Goal: Information Seeking & Learning: Learn about a topic

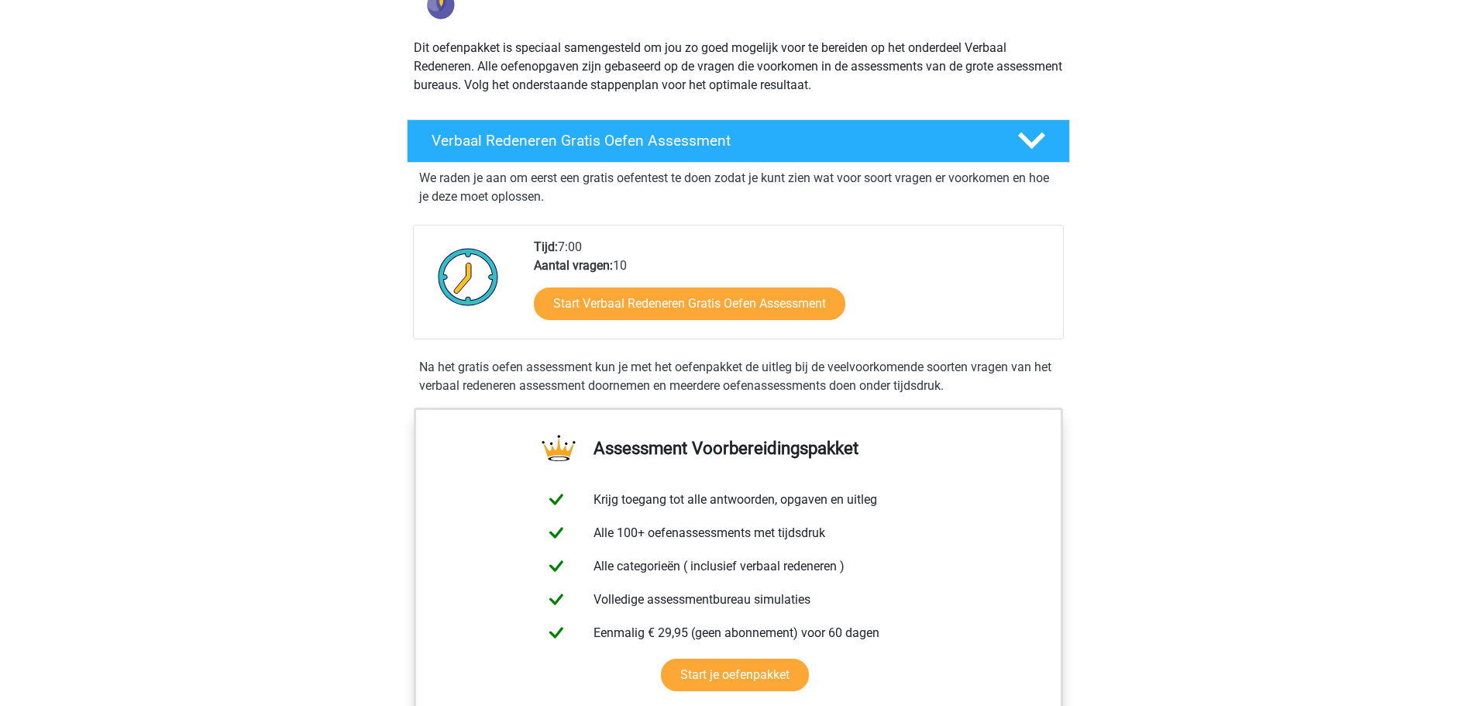
scroll to position [155, 0]
click at [629, 323] on div "Start Verbaal Redeneren Gratis Oefen Assessment" at bounding box center [792, 306] width 517 height 64
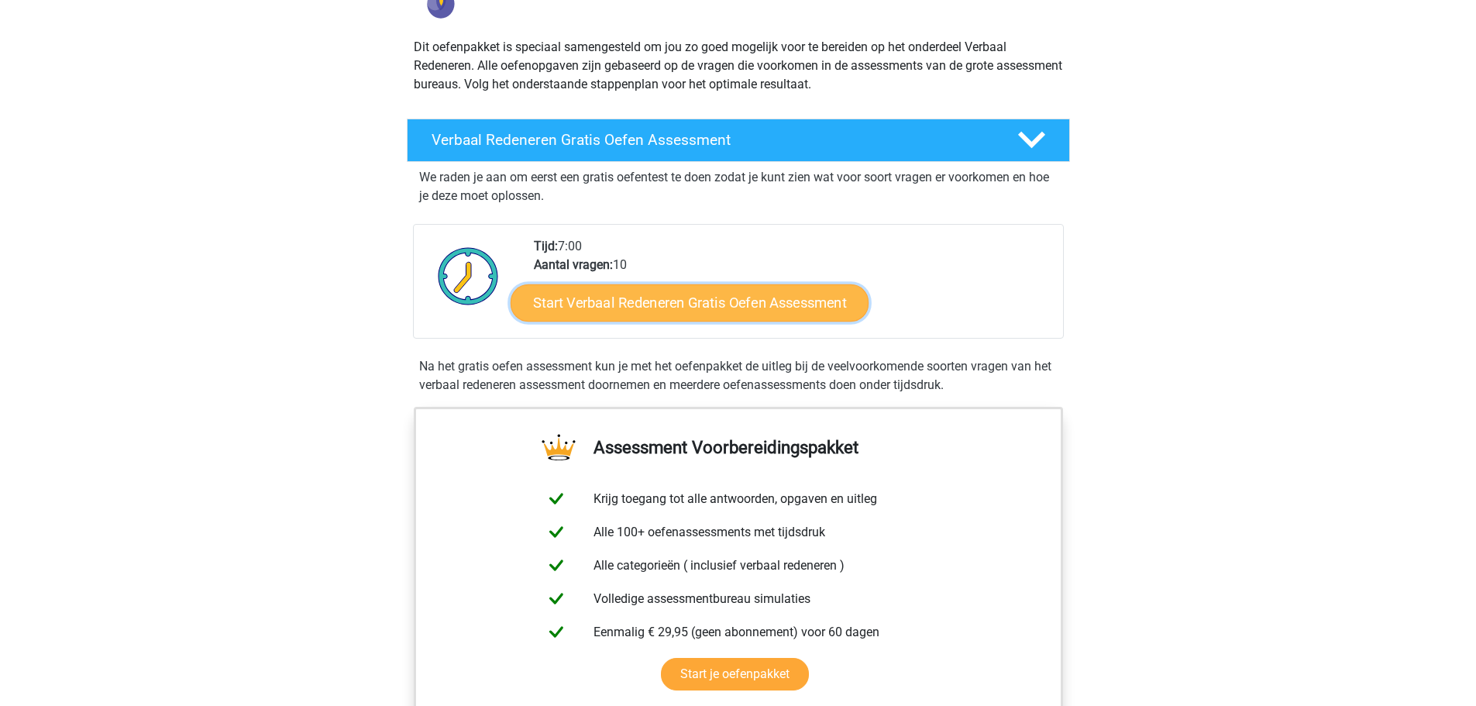
click at [635, 314] on link "Start Verbaal Redeneren Gratis Oefen Assessment" at bounding box center [689, 302] width 358 height 37
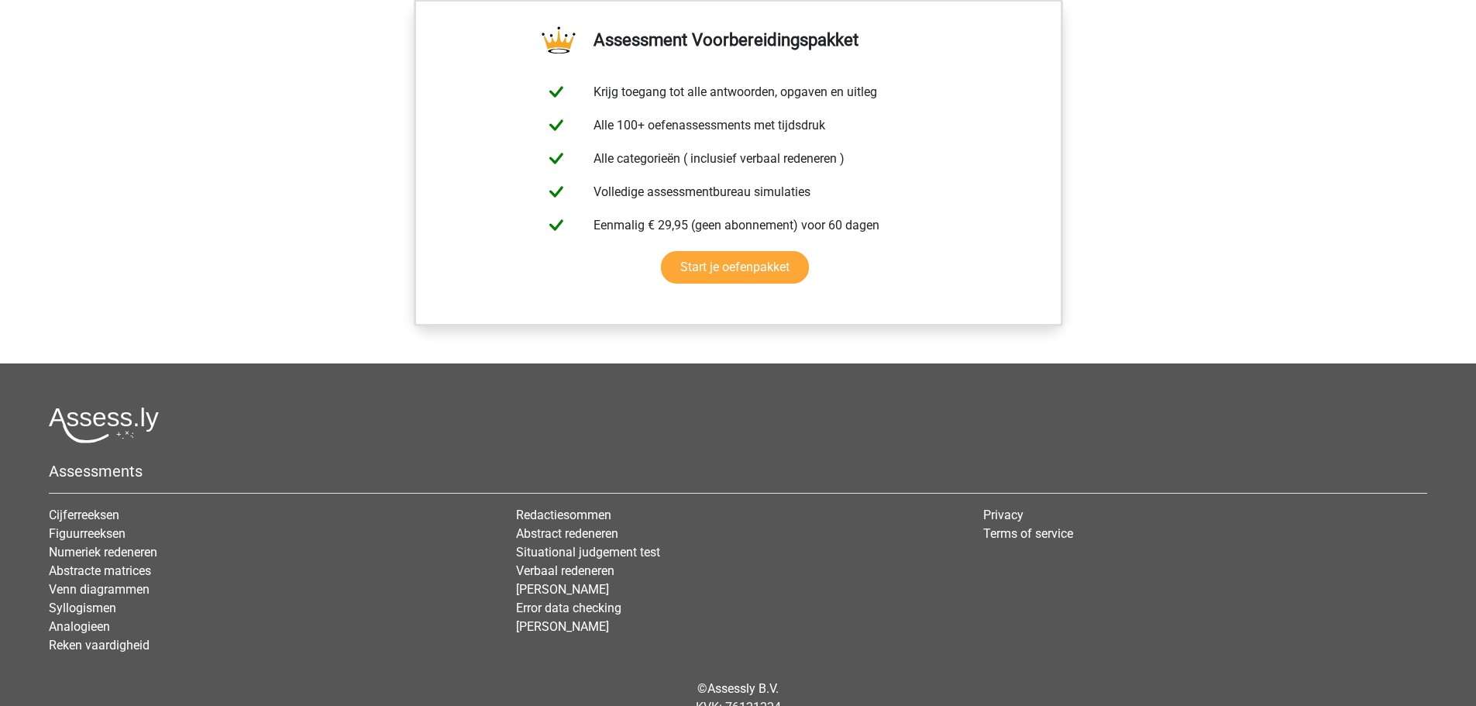
scroll to position [1239, 0]
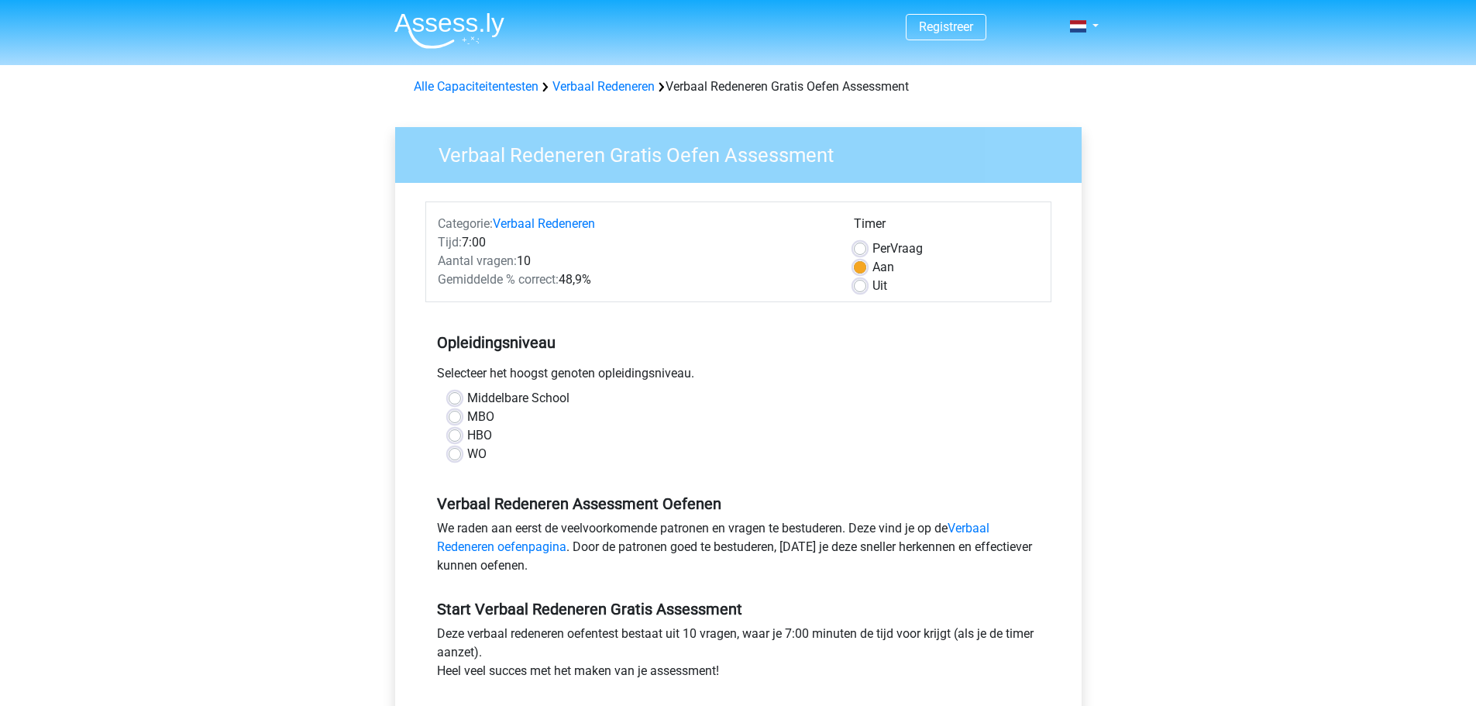
click at [468, 435] on label "HBO" at bounding box center [479, 435] width 25 height 19
click at [461, 435] on input "HBO" at bounding box center [454, 433] width 12 height 15
radio input "true"
click at [468, 416] on label "MBO" at bounding box center [480, 416] width 27 height 19
click at [461, 416] on input "MBO" at bounding box center [454, 414] width 12 height 15
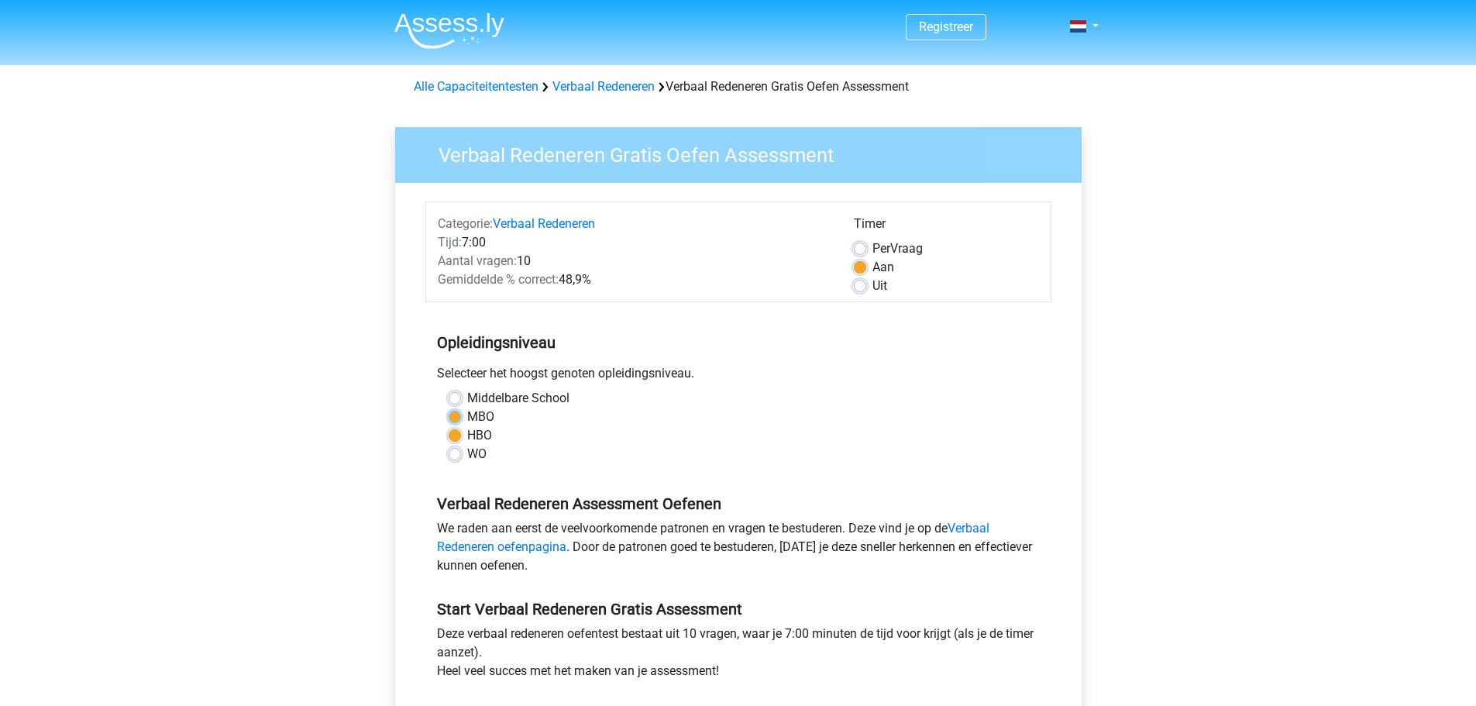
radio input "true"
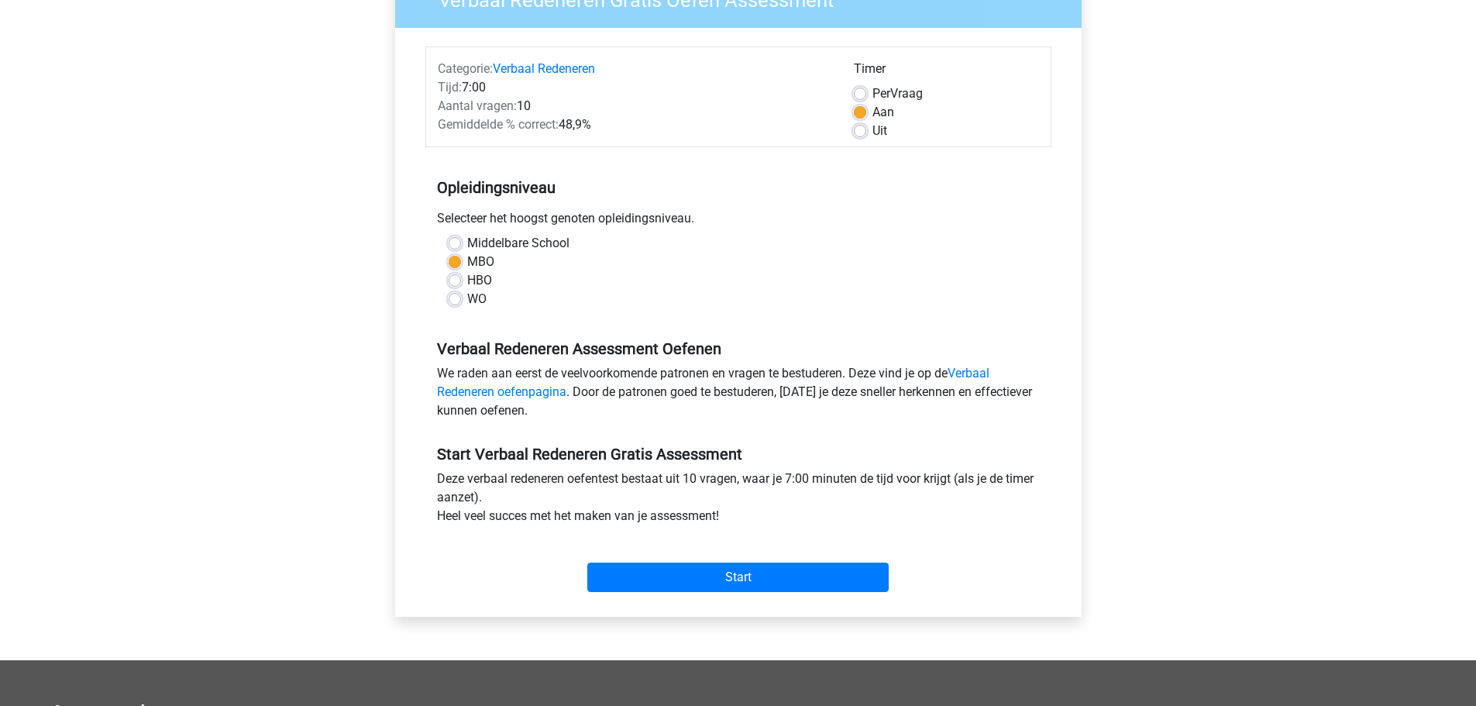
click at [464, 287] on div "HBO" at bounding box center [737, 280] width 579 height 19
click at [467, 280] on label "HBO" at bounding box center [479, 280] width 25 height 19
click at [458, 280] on input "HBO" at bounding box center [454, 278] width 12 height 15
radio input "true"
click at [668, 558] on div "Start" at bounding box center [738, 565] width 626 height 54
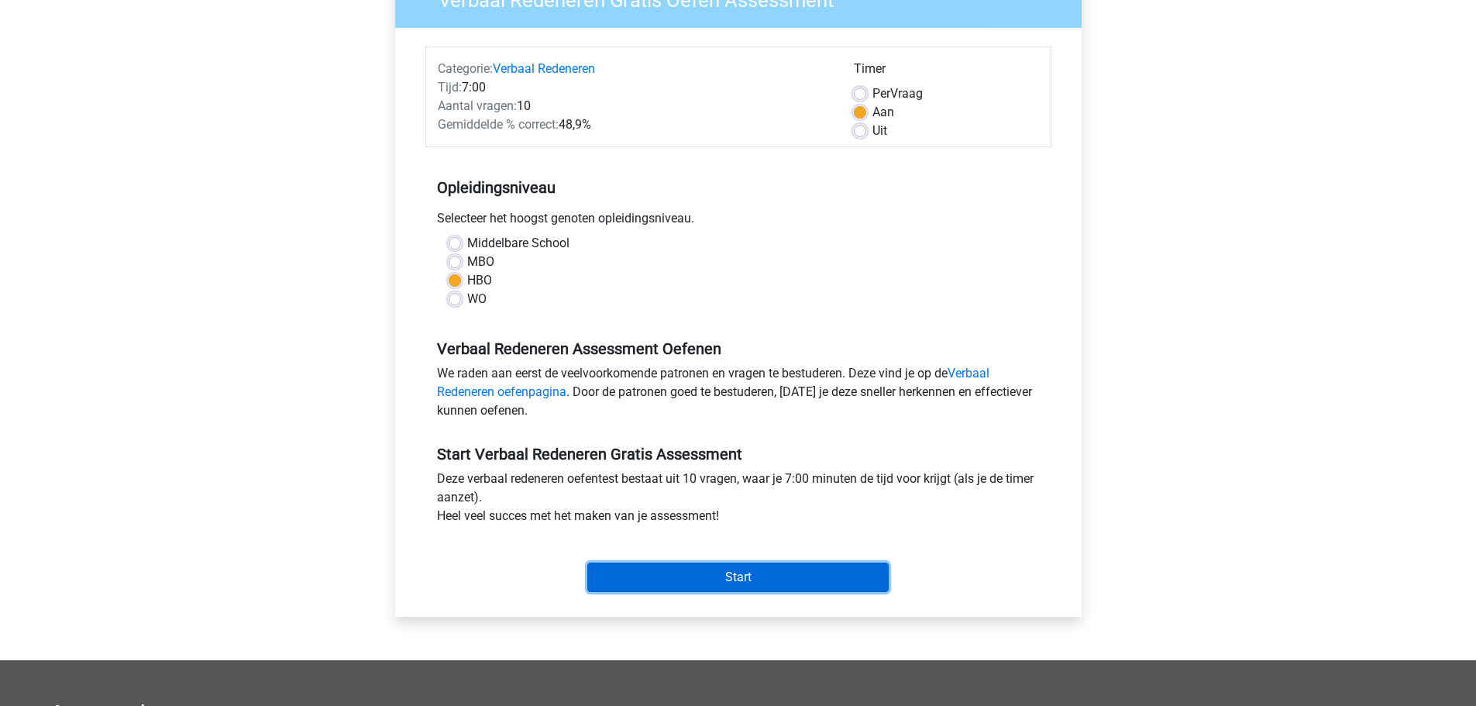
click at [670, 571] on input "Start" at bounding box center [737, 576] width 301 height 29
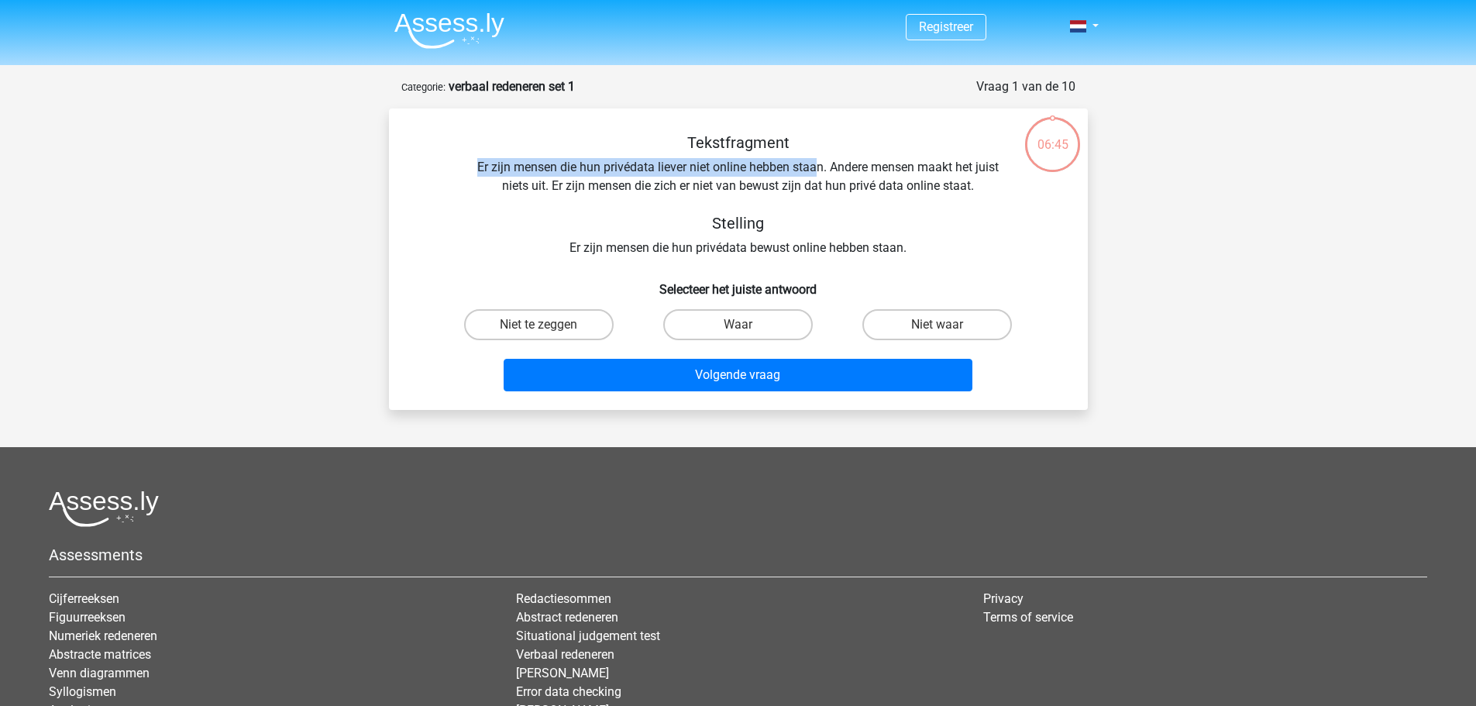
drag, startPoint x: 472, startPoint y: 167, endPoint x: 816, endPoint y: 168, distance: 344.7
click at [816, 168] on div "Tekstfragment Er zijn mensen die hun privédata liever niet online hebben staan.…" at bounding box center [738, 195] width 649 height 124
drag, startPoint x: 586, startPoint y: 184, endPoint x: 954, endPoint y: 199, distance: 369.0
click at [954, 199] on div "Tekstfragment Er zijn mensen die hun privédata liever niet online hebben staan.…" at bounding box center [738, 195] width 649 height 124
click at [556, 327] on label "Niet te zeggen" at bounding box center [538, 324] width 149 height 31
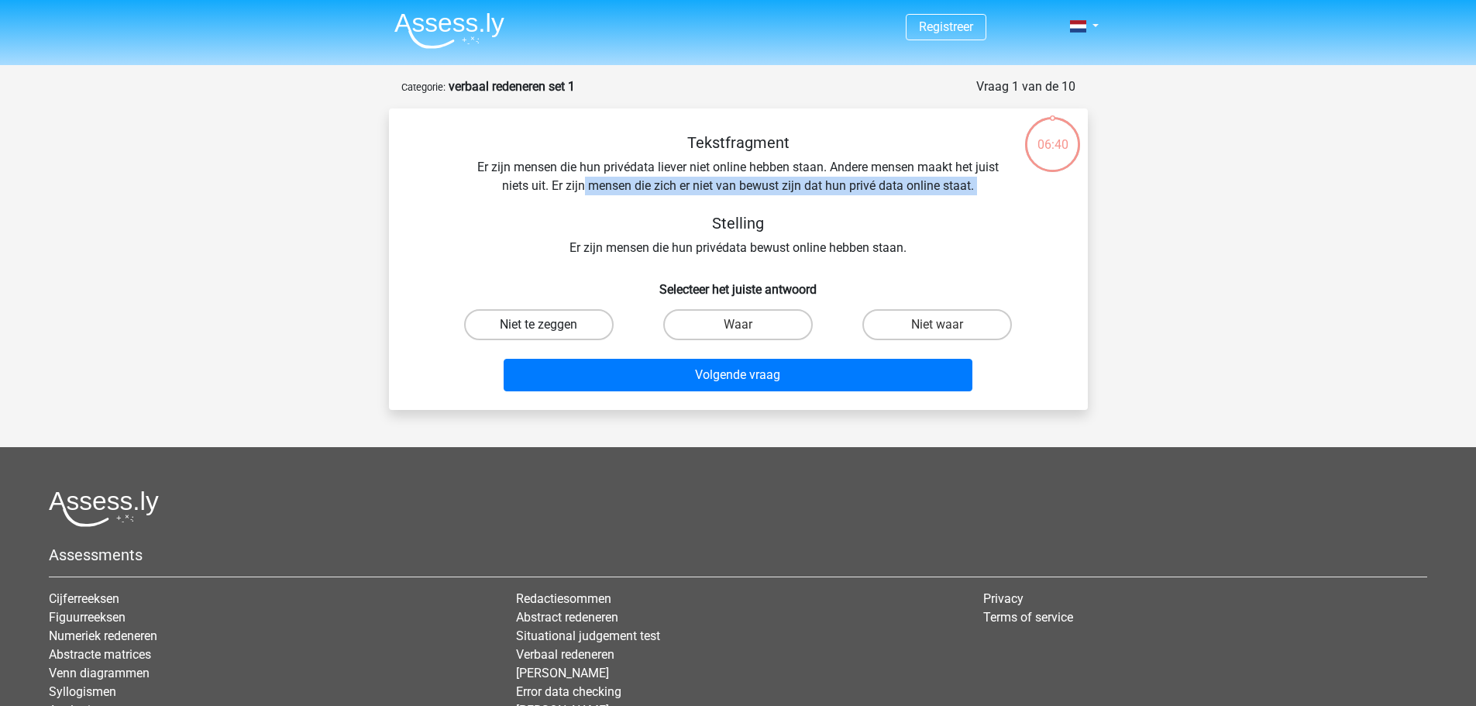
click at [548, 327] on input "Niet te zeggen" at bounding box center [543, 330] width 10 height 10
radio input "true"
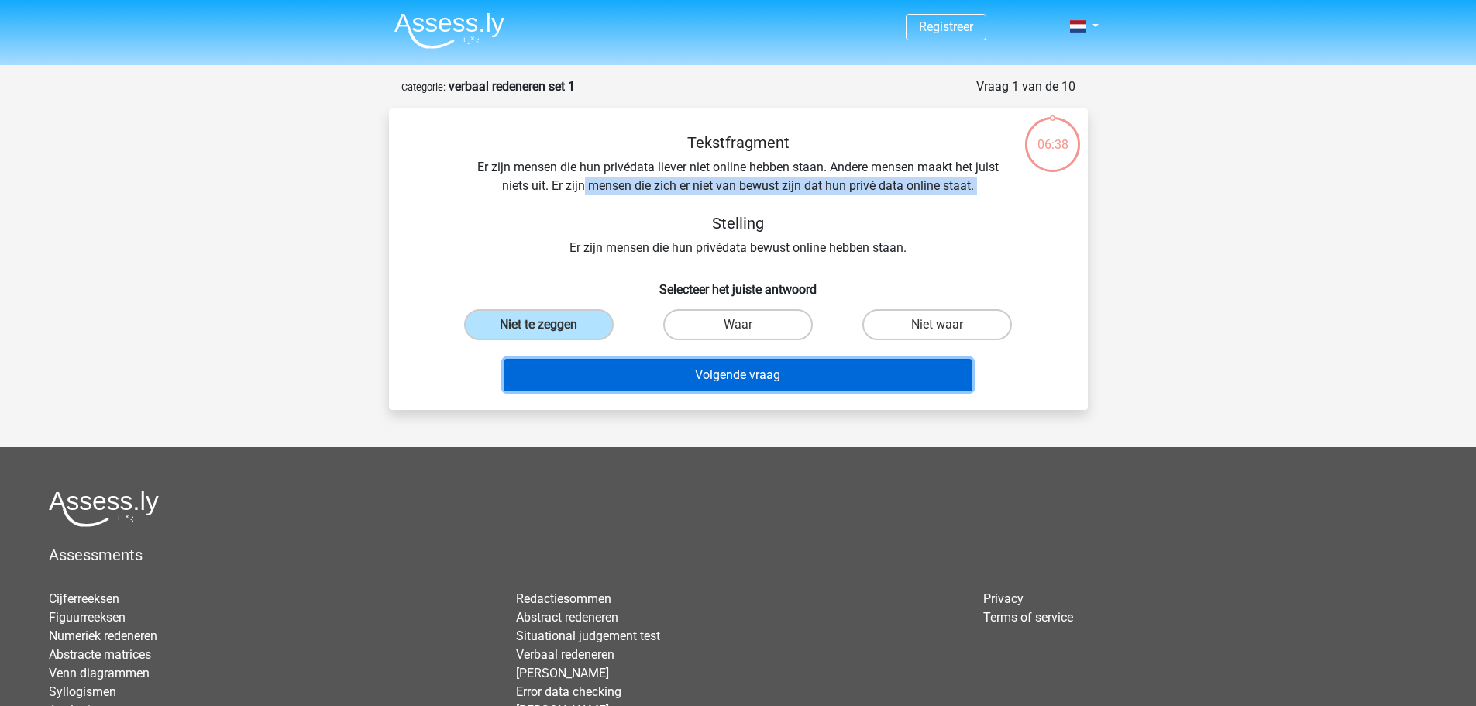
click at [806, 373] on button "Volgende vraag" at bounding box center [737, 375] width 469 height 33
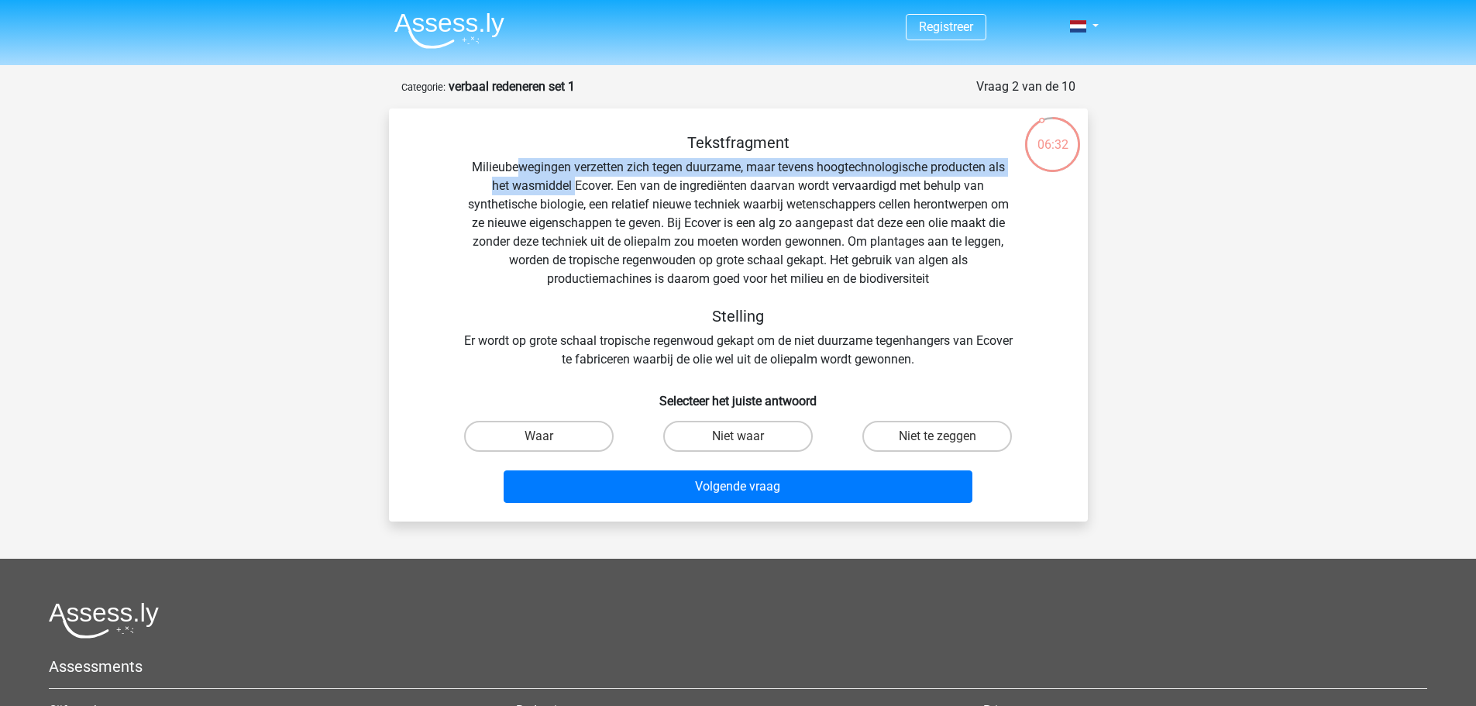
drag, startPoint x: 515, startPoint y: 177, endPoint x: 577, endPoint y: 184, distance: 62.4
click at [577, 184] on div "Tekstfragment Milieubewegingen verzetten zich tegen duurzame, maar tevens hoogt…" at bounding box center [738, 250] width 649 height 235
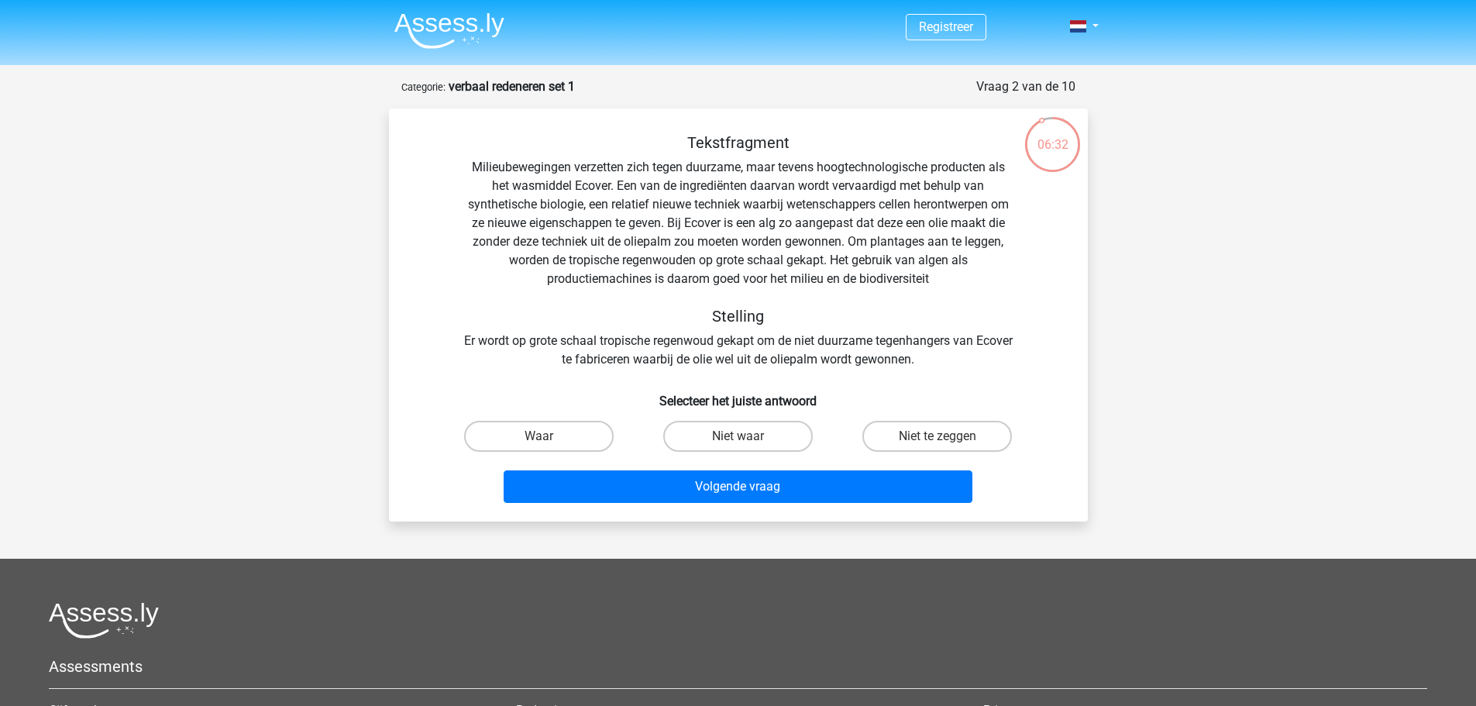
click at [586, 183] on div "Tekstfragment Milieubewegingen verzetten zich tegen duurzame, maar tevens hoogt…" at bounding box center [738, 250] width 649 height 235
click at [665, 180] on div "Tekstfragment Milieubewegingen verzetten zich tegen duurzame, maar tevens hoogt…" at bounding box center [738, 250] width 649 height 235
drag, startPoint x: 506, startPoint y: 204, endPoint x: 637, endPoint y: 193, distance: 131.4
click at [637, 193] on div "Tekstfragment Milieubewegingen verzetten zich tegen duurzame, maar tevens hoogt…" at bounding box center [738, 250] width 649 height 235
click at [646, 201] on div "Tekstfragment Milieubewegingen verzetten zich tegen duurzame, maar tevens hoogt…" at bounding box center [738, 250] width 649 height 235
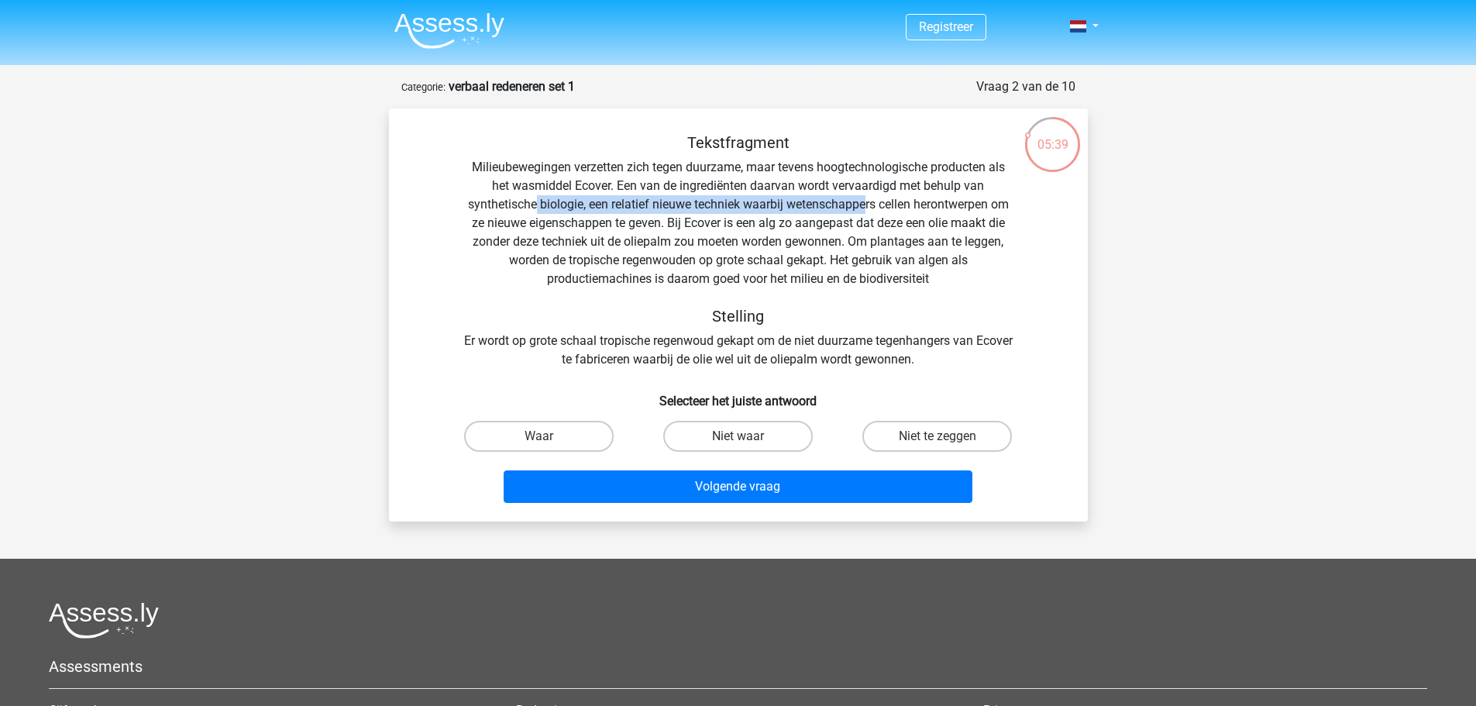
drag, startPoint x: 534, startPoint y: 198, endPoint x: 872, endPoint y: 200, distance: 337.7
click at [868, 201] on div "Tekstfragment Milieubewegingen verzetten zich tegen duurzame, maar tevens hoogt…" at bounding box center [738, 250] width 649 height 235
click at [905, 200] on div "Tekstfragment Milieubewegingen verzetten zich tegen duurzame, maar tevens hoogt…" at bounding box center [738, 250] width 649 height 235
click at [984, 201] on div "Tekstfragment Milieubewegingen verzetten zich tegen duurzame, maar tevens hoogt…" at bounding box center [738, 250] width 649 height 235
drag, startPoint x: 535, startPoint y: 244, endPoint x: 554, endPoint y: 245, distance: 18.6
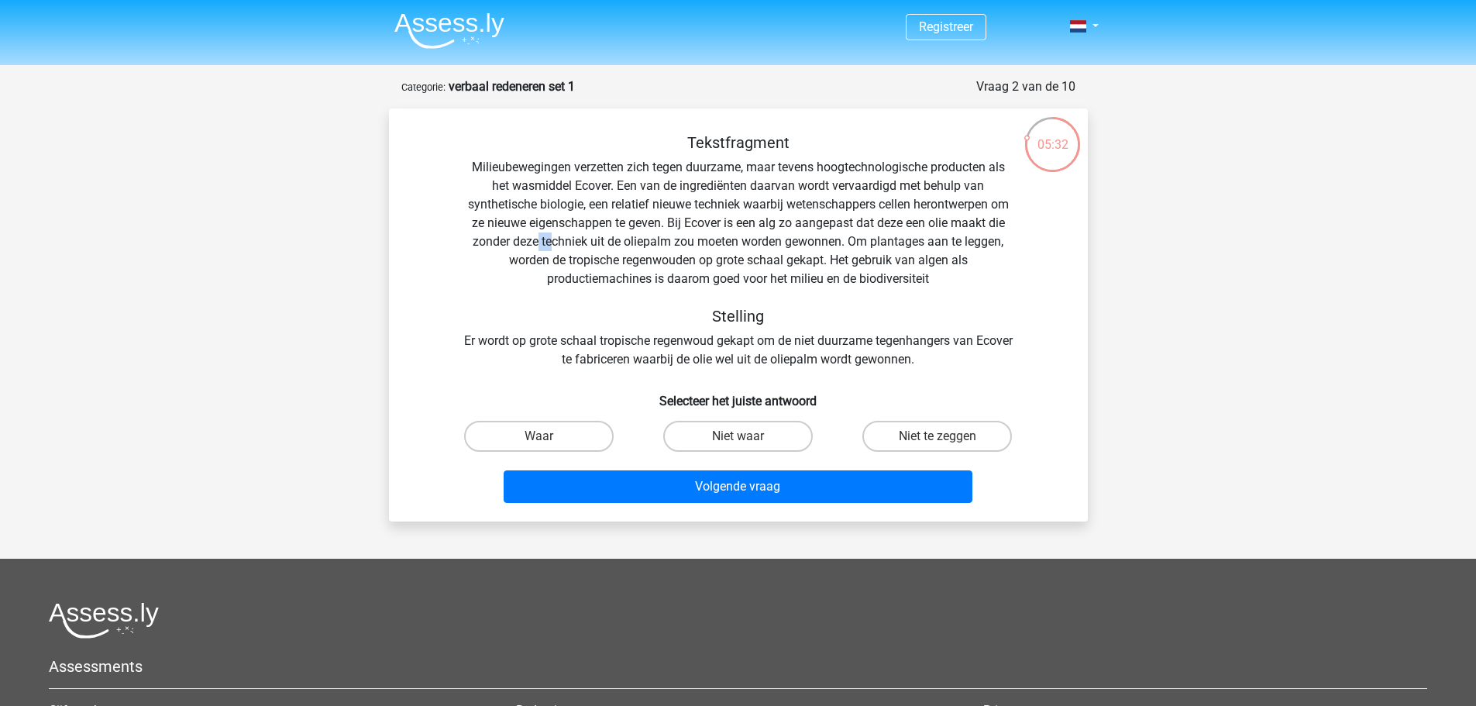
click at [554, 245] on div "Tekstfragment Milieubewegingen verzetten zich tegen duurzame, maar tevens hoogt…" at bounding box center [738, 250] width 649 height 235
drag, startPoint x: 644, startPoint y: 233, endPoint x: 659, endPoint y: 231, distance: 15.7
click at [645, 232] on div "Tekstfragment Milieubewegingen verzetten zich tegen duurzame, maar tevens hoogt…" at bounding box center [738, 250] width 649 height 235
click at [747, 233] on div "Tekstfragment Milieubewegingen verzetten zich tegen duurzame, maar tevens hoogt…" at bounding box center [738, 250] width 649 height 235
click at [767, 431] on label "Niet waar" at bounding box center [737, 436] width 149 height 31
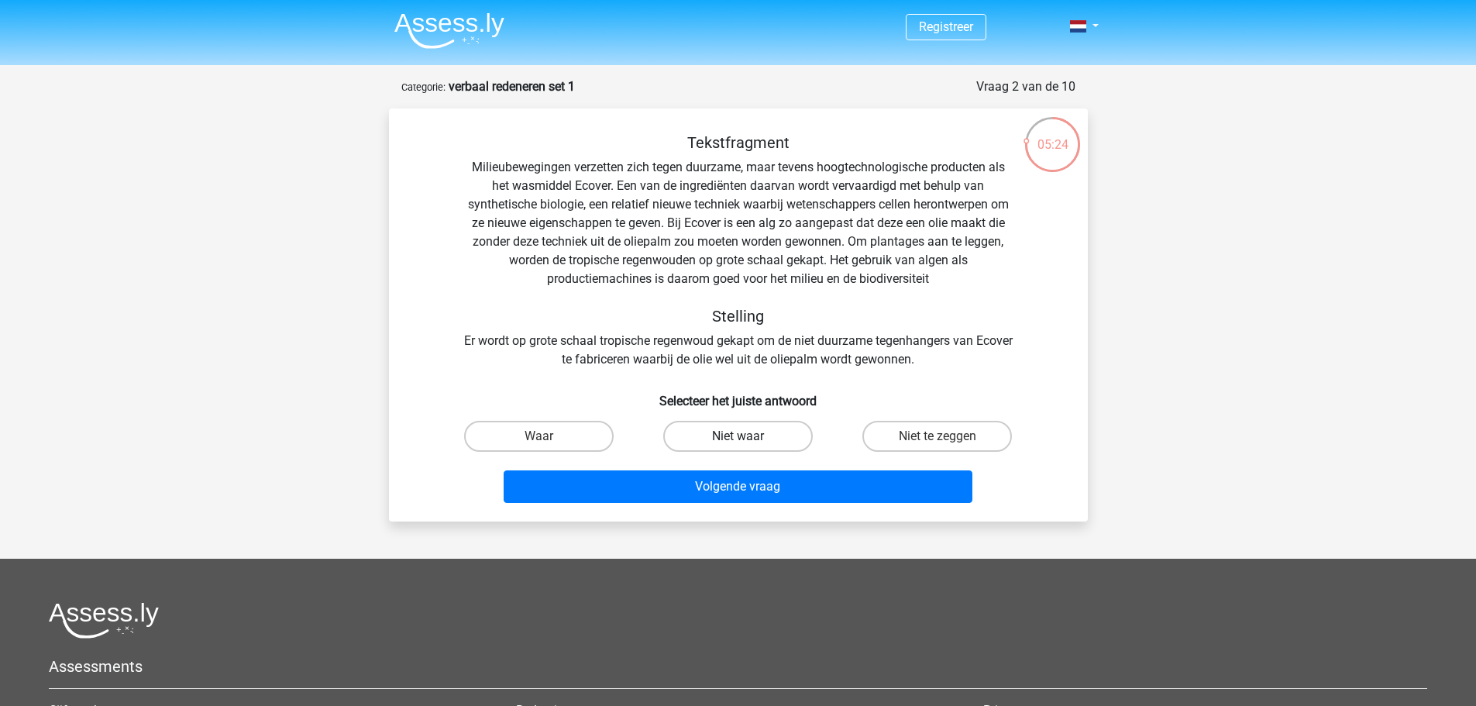
click at [747, 436] on input "Niet waar" at bounding box center [742, 441] width 10 height 10
radio input "true"
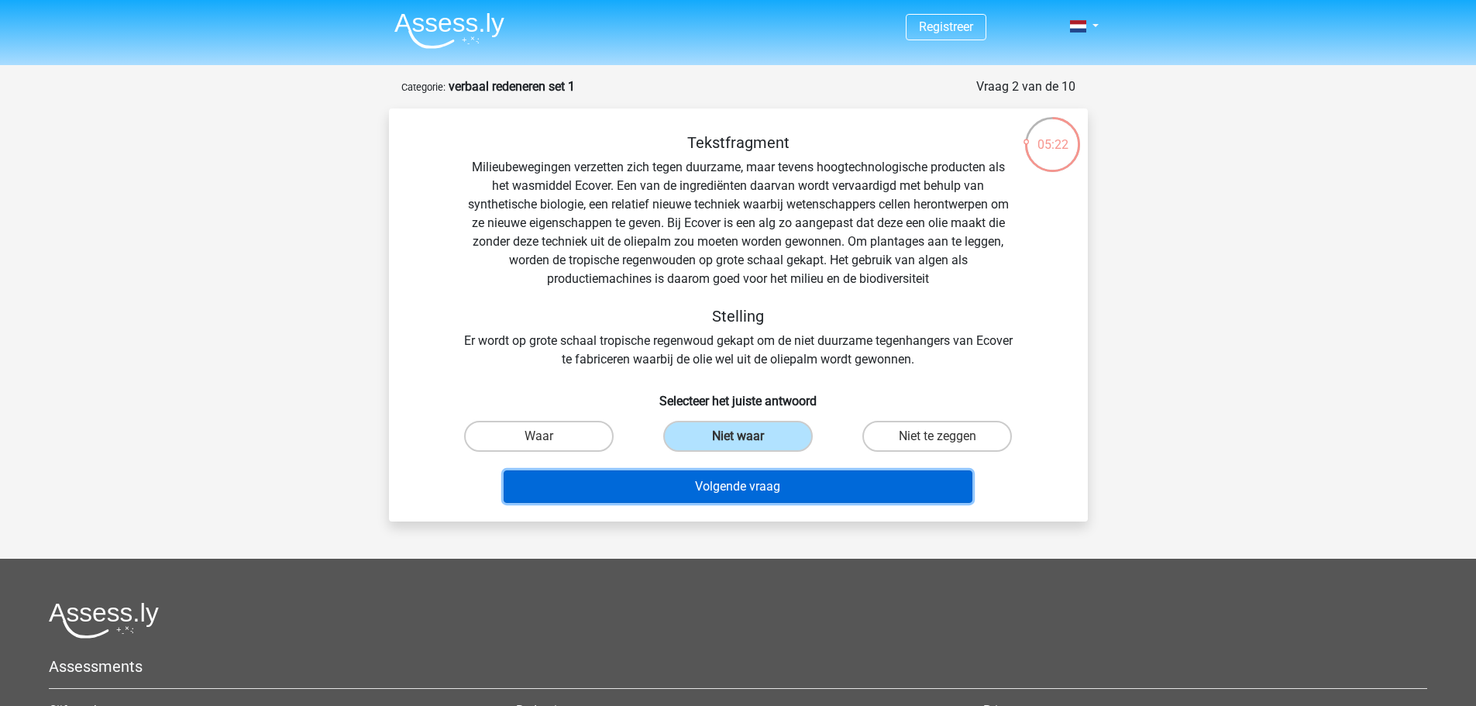
click at [801, 479] on button "Volgende vraag" at bounding box center [737, 486] width 469 height 33
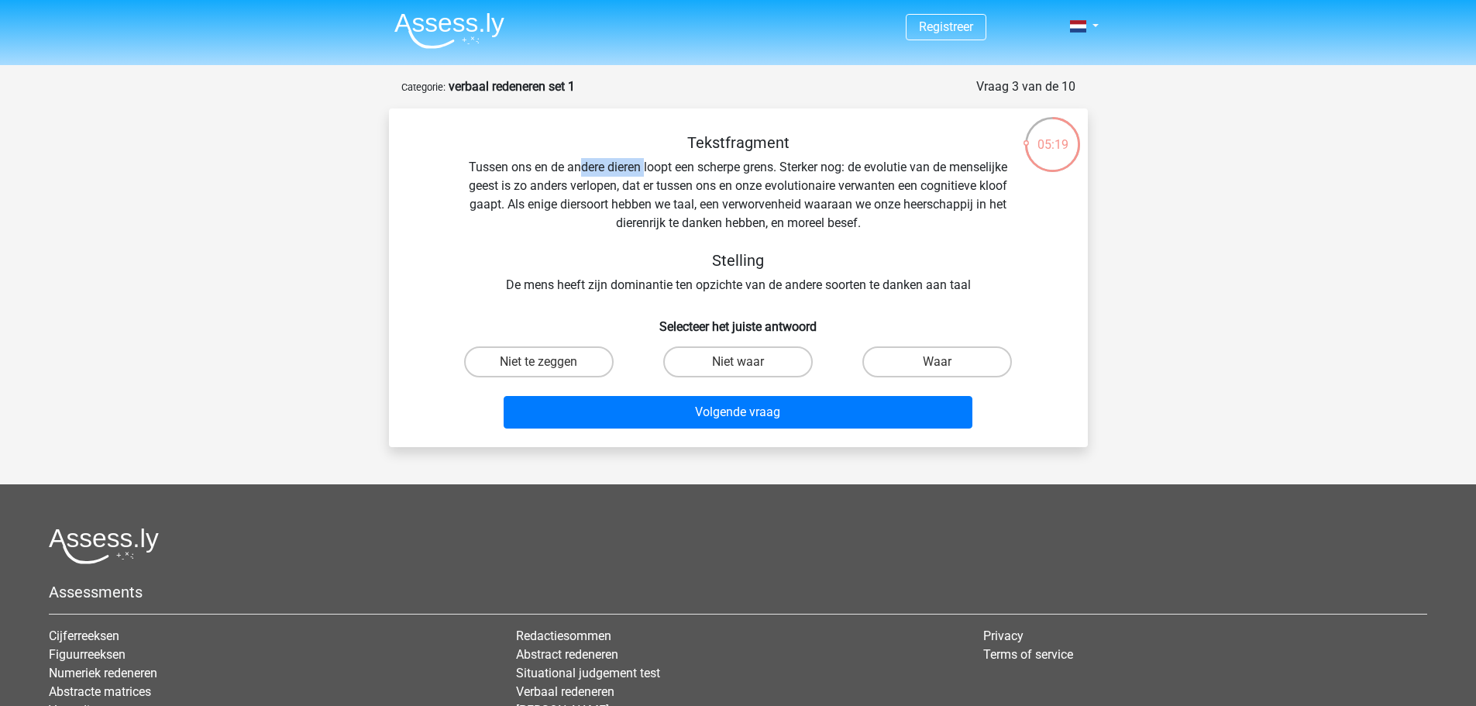
drag, startPoint x: 597, startPoint y: 163, endPoint x: 658, endPoint y: 167, distance: 60.6
click at [651, 167] on div "Tekstfragment Tussen ons en de andere dieren loopt een scherpe grens. Sterker n…" at bounding box center [738, 213] width 649 height 161
drag, startPoint x: 685, startPoint y: 167, endPoint x: 713, endPoint y: 162, distance: 28.4
click at [689, 167] on div "Tekstfragment Tussen ons en de andere dieren loopt een scherpe grens. Sterker n…" at bounding box center [738, 213] width 649 height 161
drag, startPoint x: 807, startPoint y: 164, endPoint x: 875, endPoint y: 165, distance: 68.2
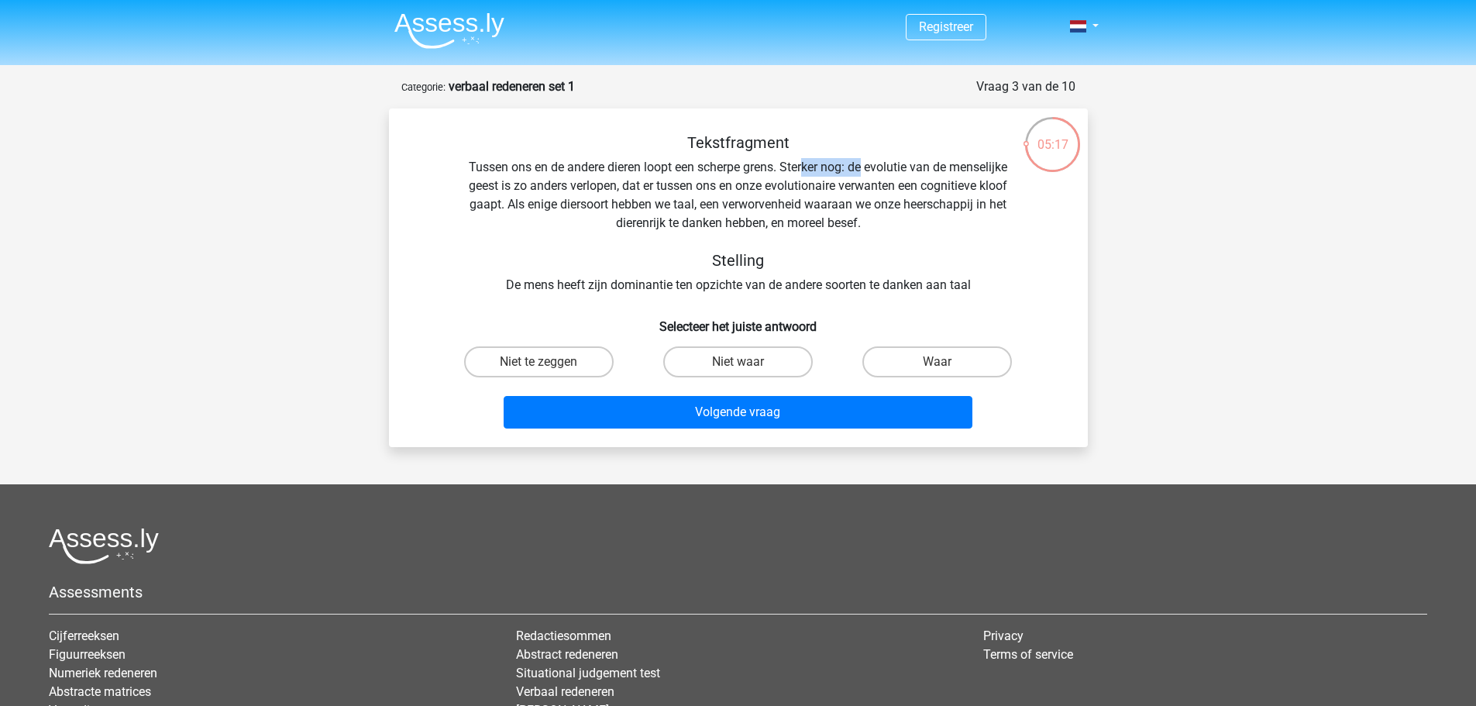
click at [867, 167] on div "Tekstfragment Tussen ons en de andere dieren loopt een scherpe grens. Sterker n…" at bounding box center [738, 213] width 649 height 161
drag, startPoint x: 486, startPoint y: 162, endPoint x: 1008, endPoint y: 167, distance: 522.1
click at [1008, 167] on div "Tekstfragment Tussen ons en de andere dieren loopt een scherpe grens. Sterker n…" at bounding box center [738, 213] width 649 height 161
click at [462, 196] on div "Tekstfragment Tussen ons en de andere dieren loopt een scherpe grens. Sterker n…" at bounding box center [738, 213] width 649 height 161
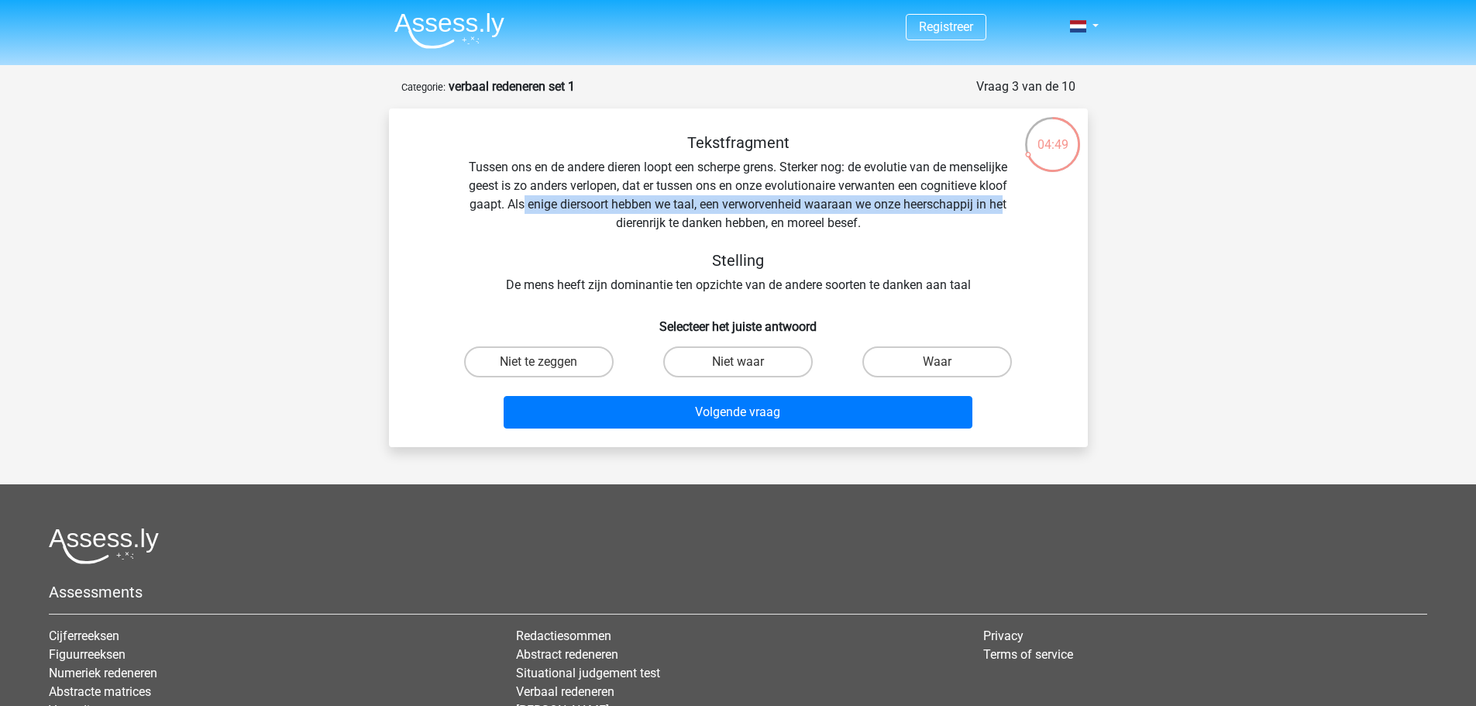
drag, startPoint x: 527, startPoint y: 211, endPoint x: 1005, endPoint y: 201, distance: 478.8
click at [1005, 201] on div "Tekstfragment Tussen ons en de andere dieren loopt een scherpe grens. Sterker n…" at bounding box center [738, 213] width 649 height 161
click at [954, 356] on label "Waar" at bounding box center [936, 361] width 149 height 31
click at [947, 362] on input "Waar" at bounding box center [942, 367] width 10 height 10
radio input "true"
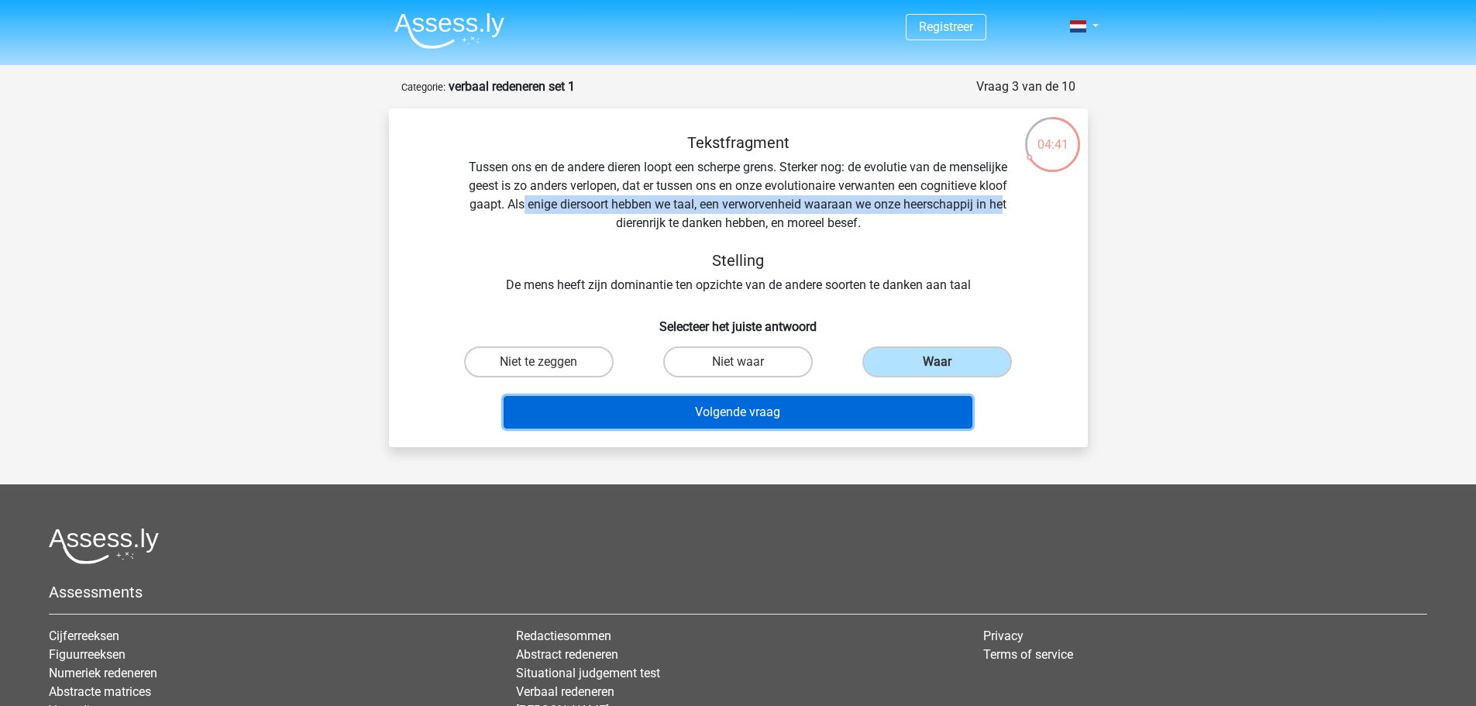
click at [840, 400] on button "Volgende vraag" at bounding box center [737, 412] width 469 height 33
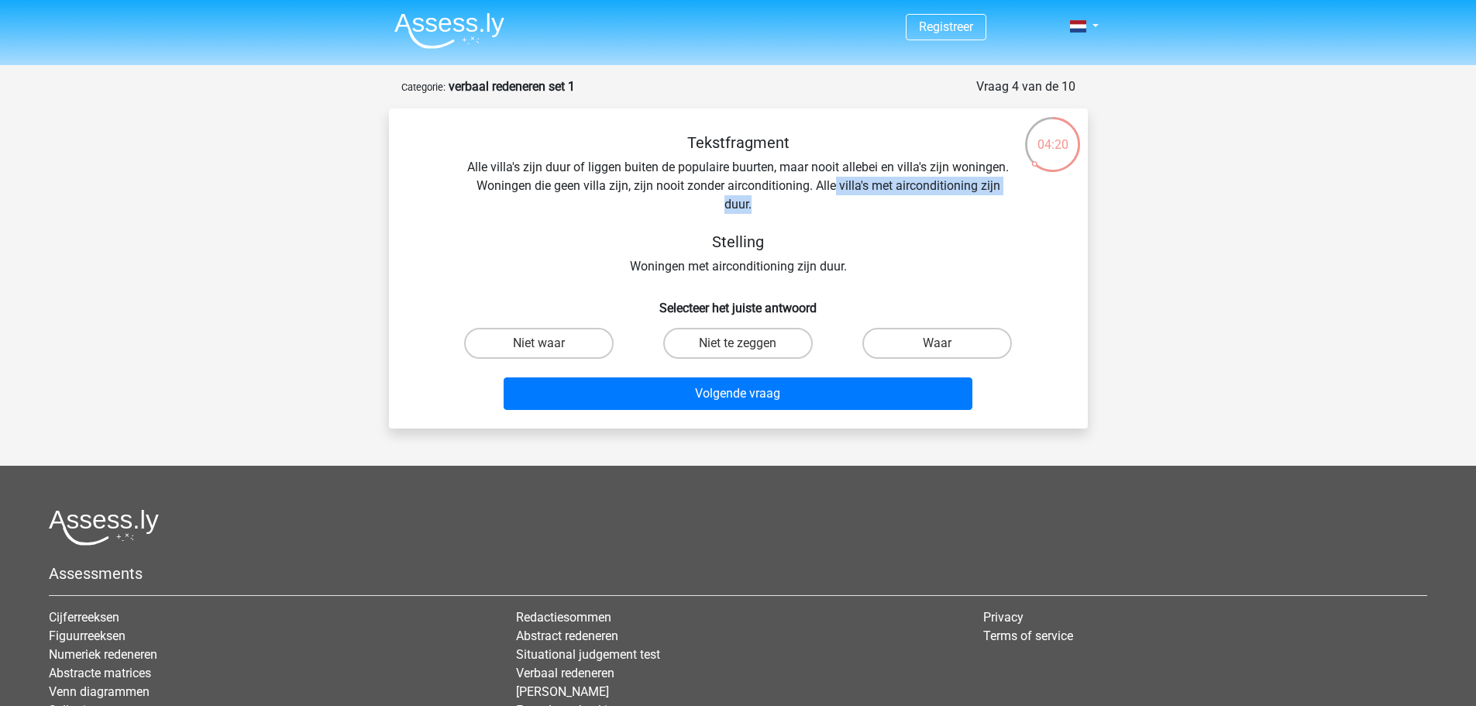
drag, startPoint x: 840, startPoint y: 186, endPoint x: 1013, endPoint y: 203, distance: 174.3
click at [1013, 203] on div "Tekstfragment Alle villa's zijn duur of liggen buiten de populaire buurten, maa…" at bounding box center [738, 204] width 649 height 143
drag, startPoint x: 500, startPoint y: 166, endPoint x: 761, endPoint y: 156, distance: 262.0
click at [760, 156] on div "Tekstfragment Alle villa's zijn duur of liggen buiten de populaire buurten, maa…" at bounding box center [738, 204] width 649 height 143
click at [877, 165] on div "Tekstfragment Alle villa's zijn duur of liggen buiten de populaire buurten, maa…" at bounding box center [738, 204] width 649 height 143
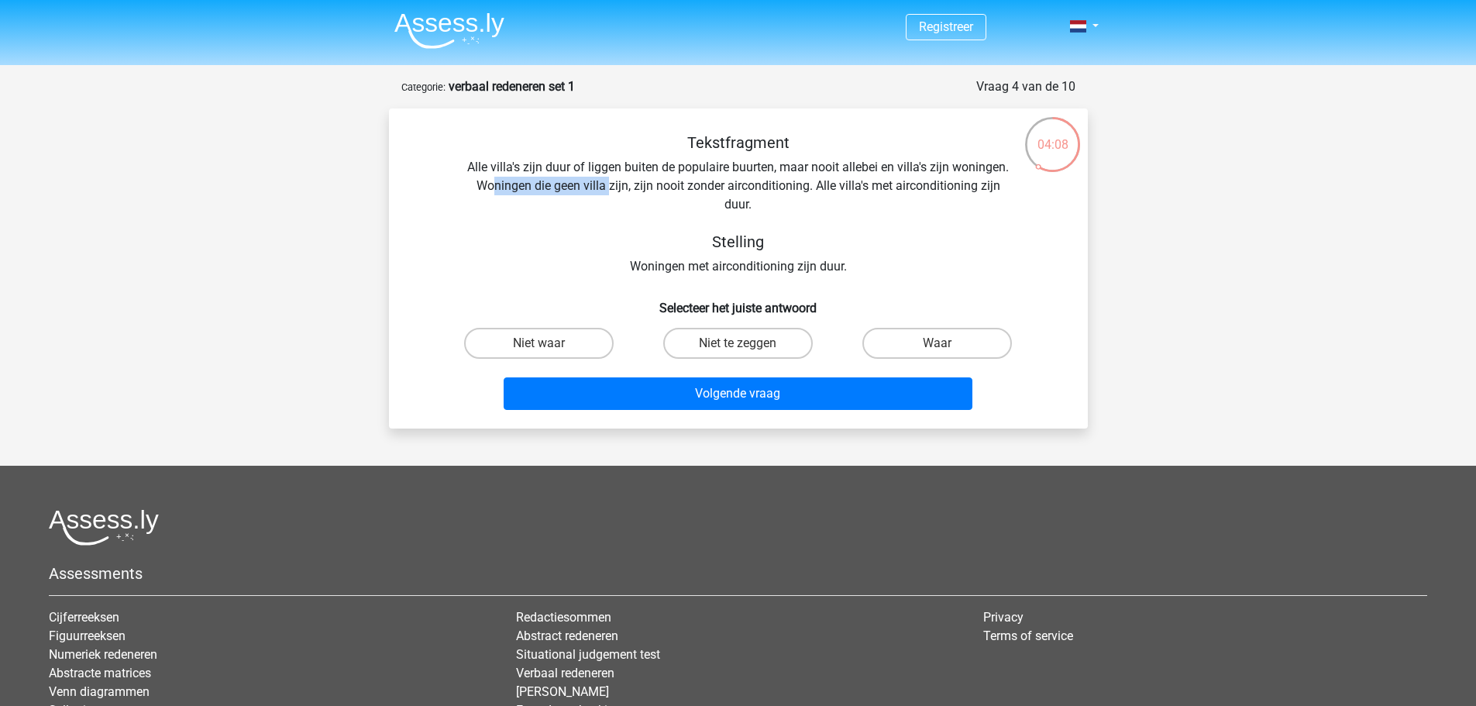
drag, startPoint x: 496, startPoint y: 185, endPoint x: 610, endPoint y: 185, distance: 114.6
click at [610, 185] on div "Tekstfragment Alle villa's zijn duur of liggen buiten de populaire buurten, maa…" at bounding box center [738, 204] width 649 height 143
click at [565, 333] on label "Niet waar" at bounding box center [538, 343] width 149 height 31
click at [548, 343] on input "Niet waar" at bounding box center [543, 348] width 10 height 10
radio input "true"
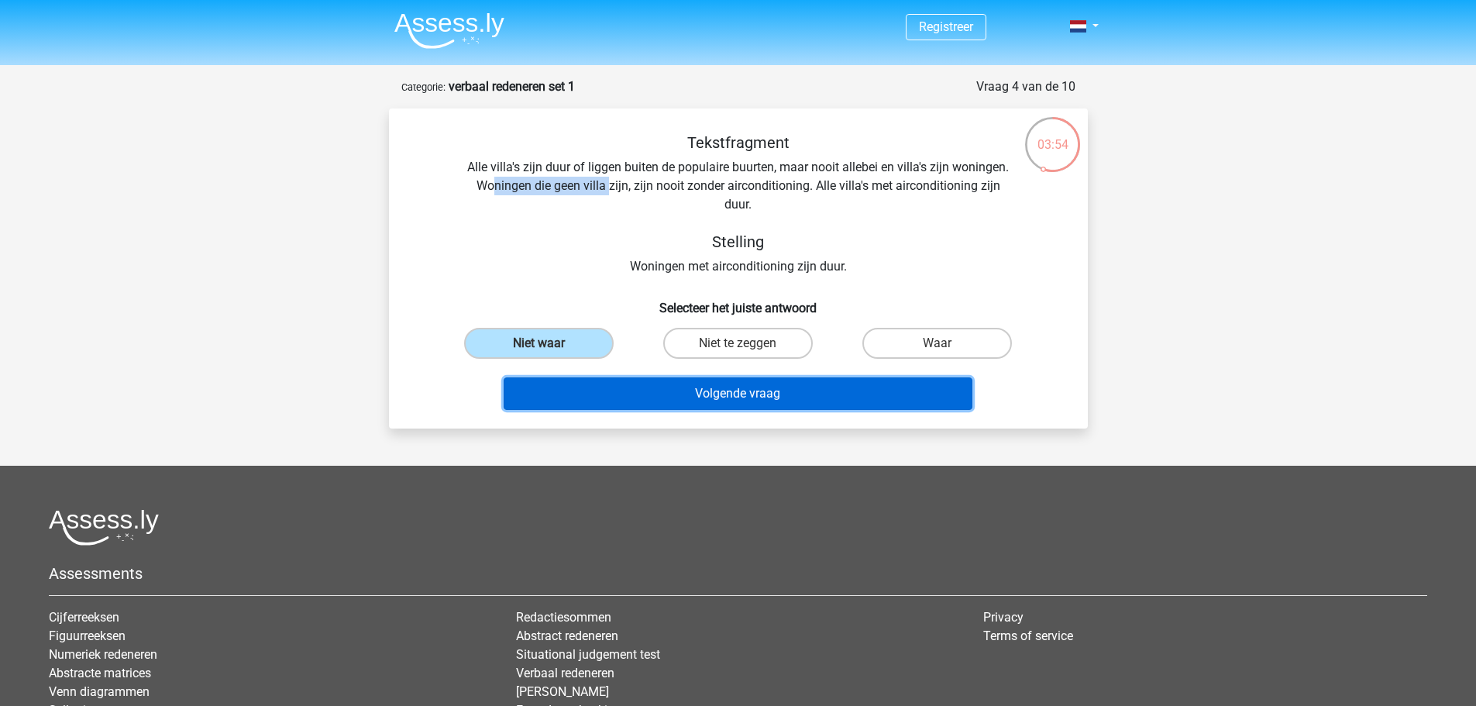
click at [669, 390] on button "Volgende vraag" at bounding box center [737, 393] width 469 height 33
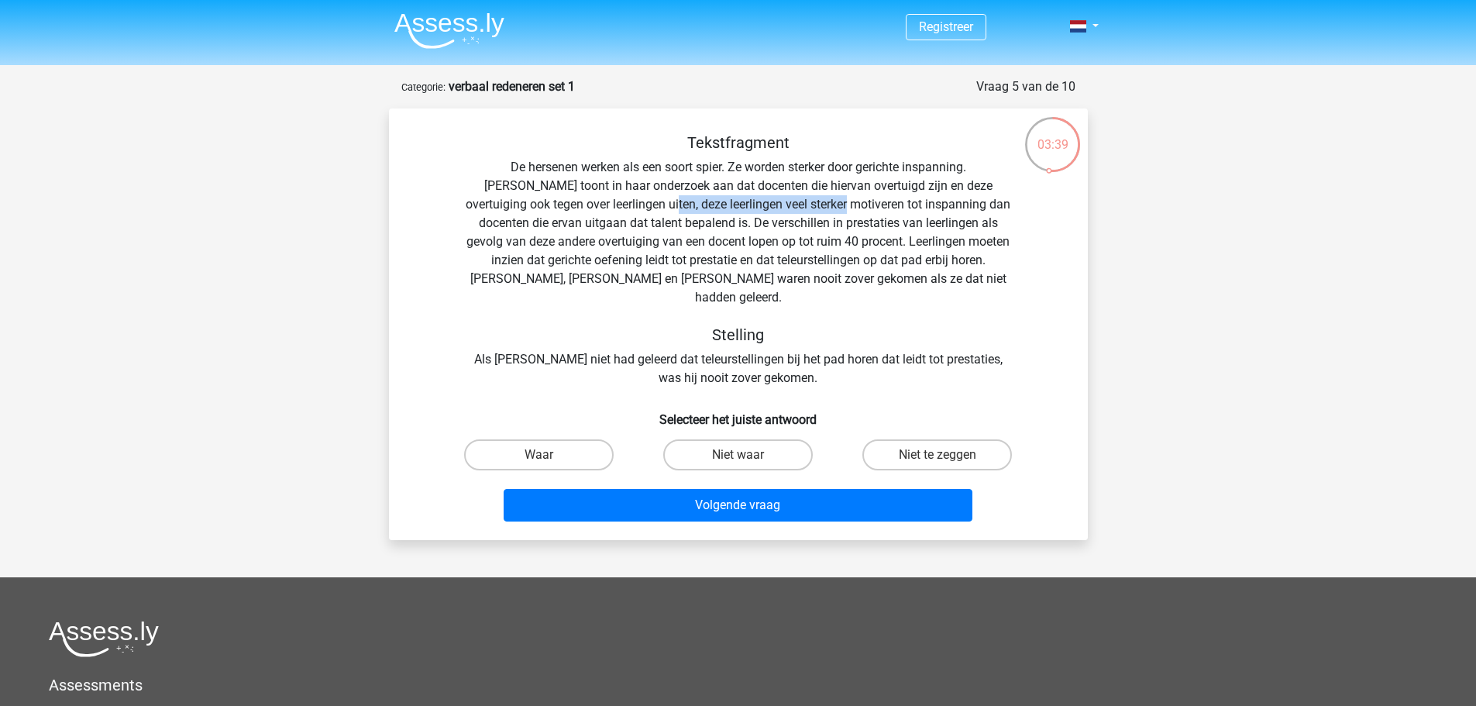
drag, startPoint x: 591, startPoint y: 200, endPoint x: 769, endPoint y: 197, distance: 178.2
click at [769, 197] on div "Tekstfragment De hersenen werken als een soort spier. Ze worden sterker door ge…" at bounding box center [738, 260] width 649 height 254
click at [498, 225] on div "Tekstfragment De hersenen werken als een soort spier. Ze worden sterker door ge…" at bounding box center [738, 260] width 649 height 254
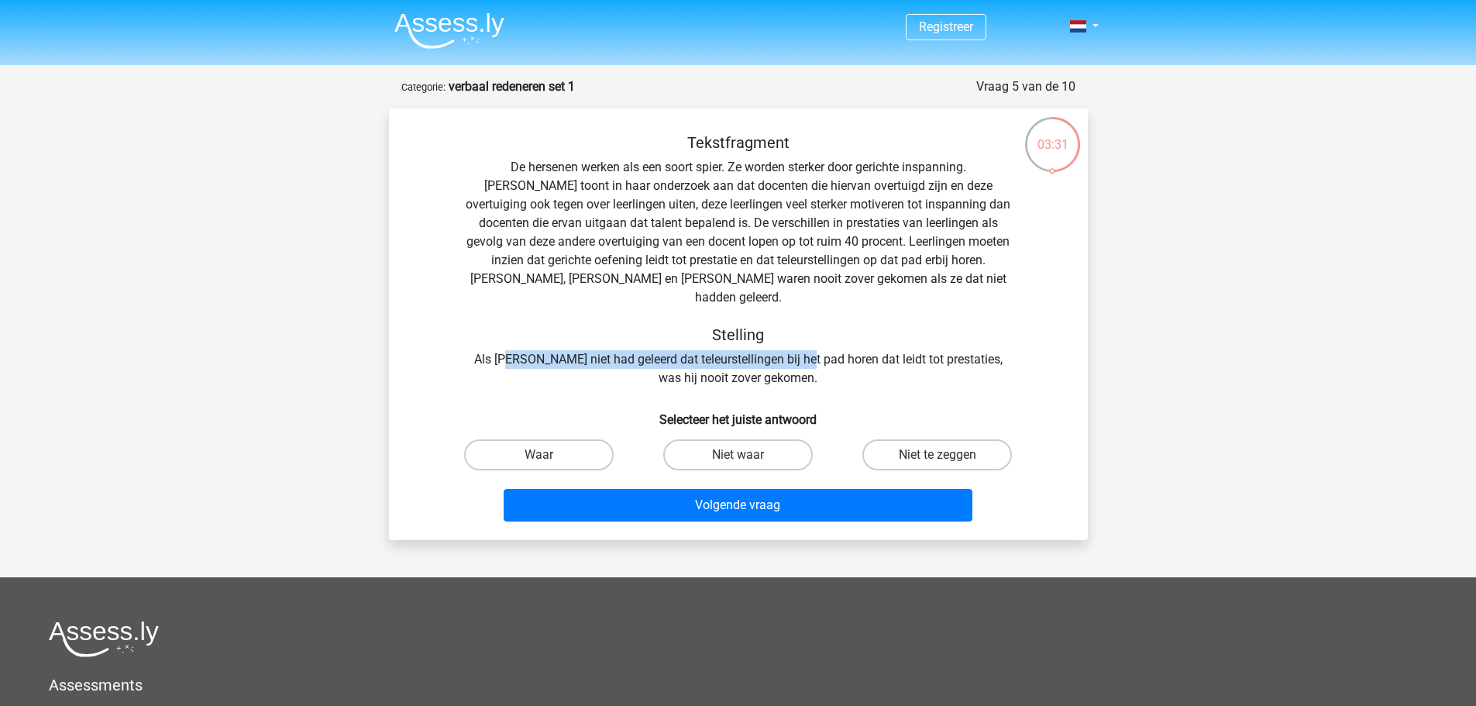
drag, startPoint x: 520, startPoint y: 335, endPoint x: 763, endPoint y: 344, distance: 243.4
click at [778, 344] on div "Tekstfragment De hersenen werken als een soort spier. Ze worden sterker door ge…" at bounding box center [738, 260] width 649 height 254
click at [629, 280] on div "Tekstfragment De hersenen werken als een soort spier. Ze worden sterker door ge…" at bounding box center [738, 260] width 649 height 254
drag, startPoint x: 549, startPoint y: 335, endPoint x: 719, endPoint y: 336, distance: 169.6
click at [719, 336] on div "Tekstfragment De hersenen werken als een soort spier. Ze worden sterker door ge…" at bounding box center [738, 260] width 649 height 254
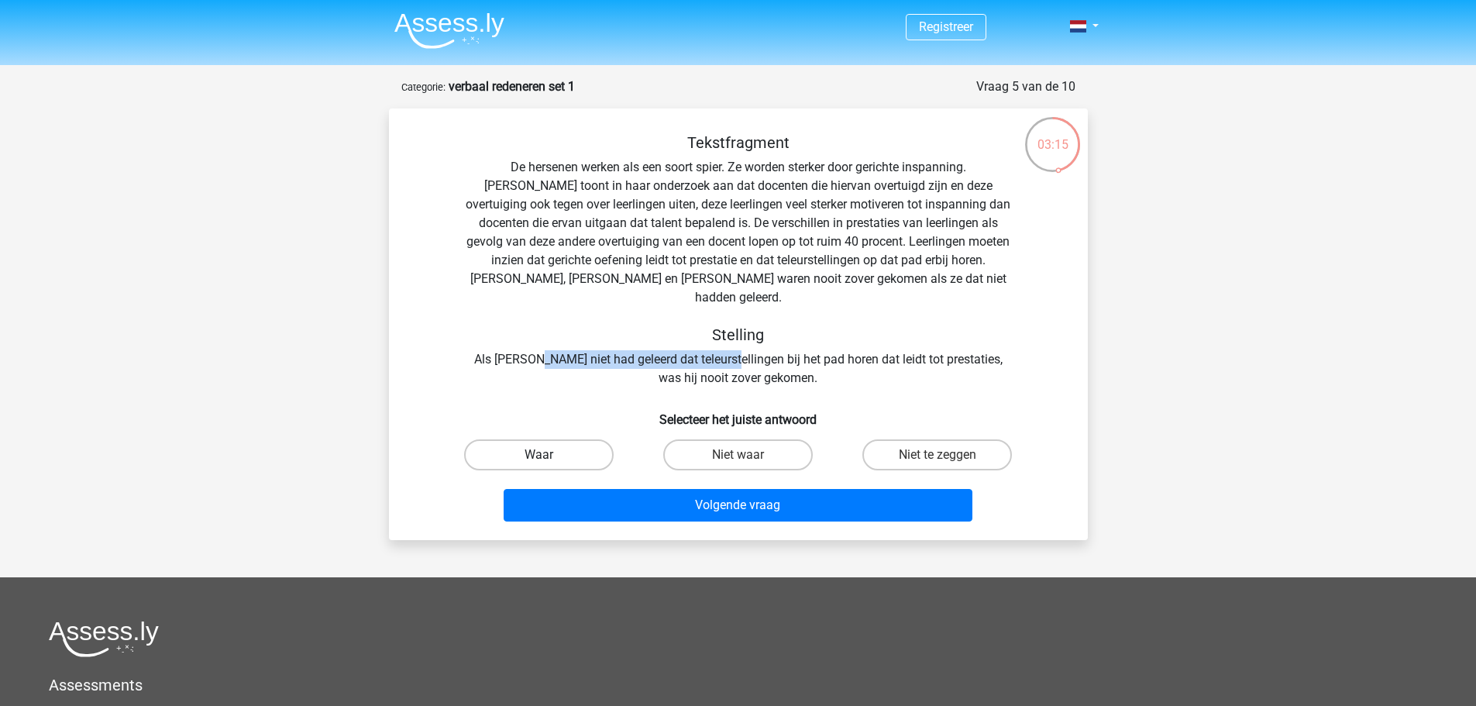
click at [584, 439] on label "Waar" at bounding box center [538, 454] width 149 height 31
click at [548, 455] on input "Waar" at bounding box center [543, 460] width 10 height 10
radio input "true"
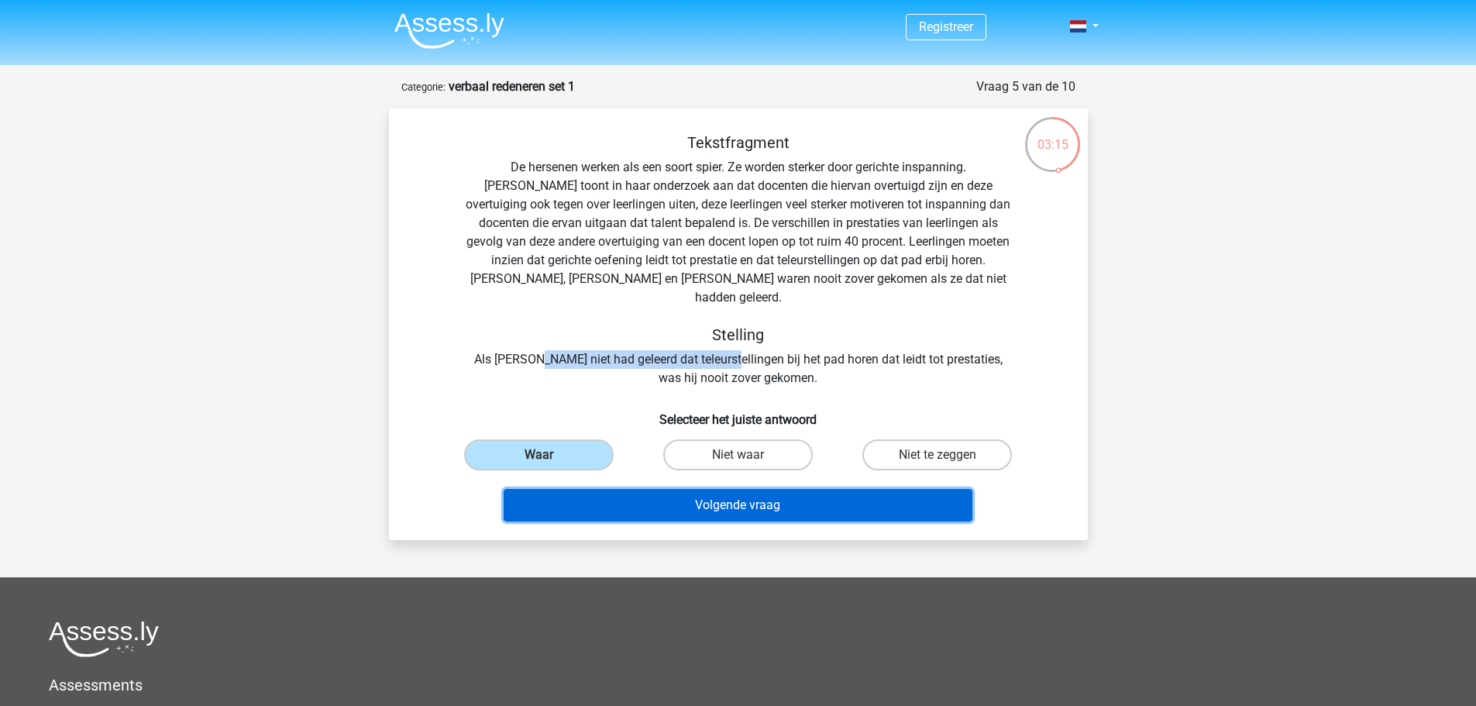
click at [705, 489] on button "Volgende vraag" at bounding box center [737, 505] width 469 height 33
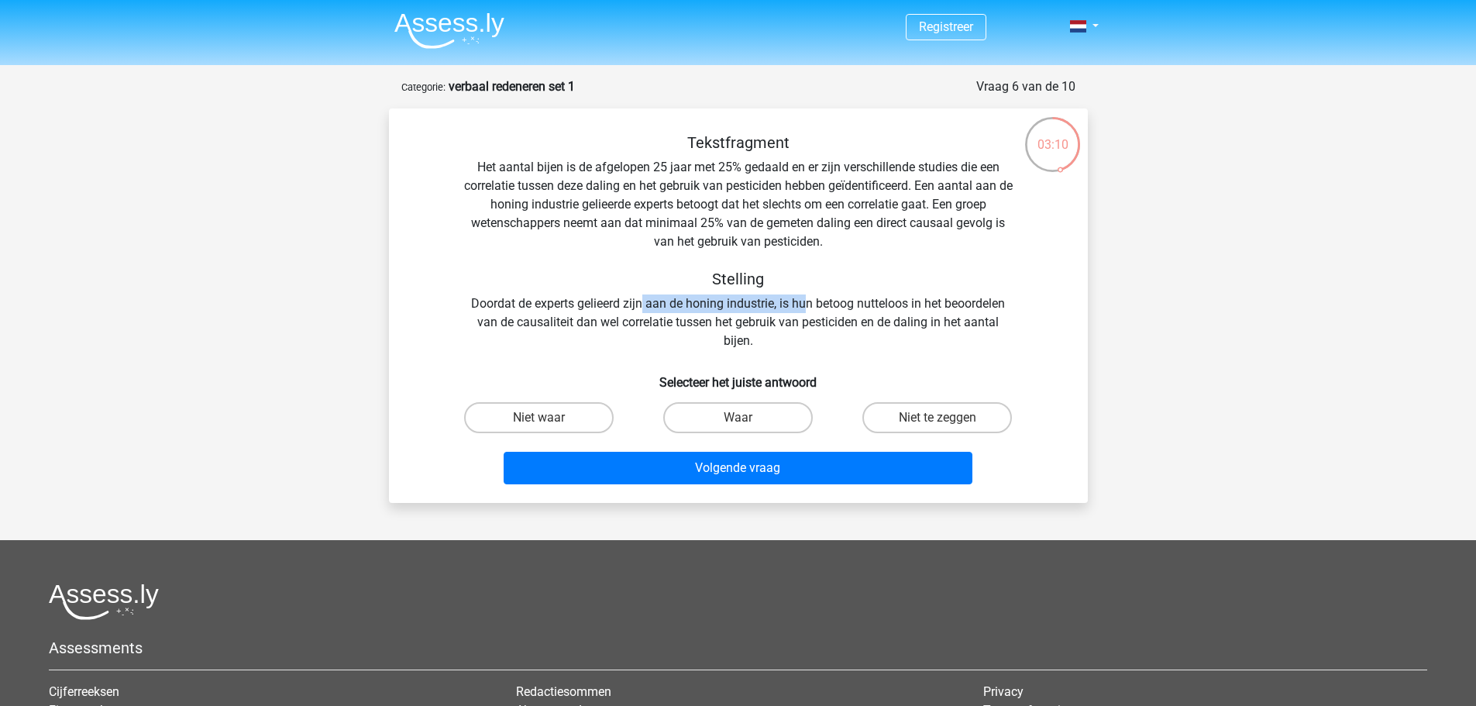
drag, startPoint x: 641, startPoint y: 305, endPoint x: 831, endPoint y: 290, distance: 191.2
click at [806, 290] on div "Tekstfragment Het aantal bijen is de afgelopen 25 jaar met 25% gedaald en er zi…" at bounding box center [738, 241] width 649 height 217
click at [902, 291] on div "Tekstfragment Het aantal bijen is de afgelopen 25 jaar met 25% gedaald en er zi…" at bounding box center [738, 241] width 649 height 217
click at [983, 292] on div "Tekstfragment Het aantal bijen is de afgelopen 25 jaar met 25% gedaald en er zi…" at bounding box center [738, 241] width 649 height 217
drag, startPoint x: 565, startPoint y: 300, endPoint x: 806, endPoint y: 311, distance: 241.1
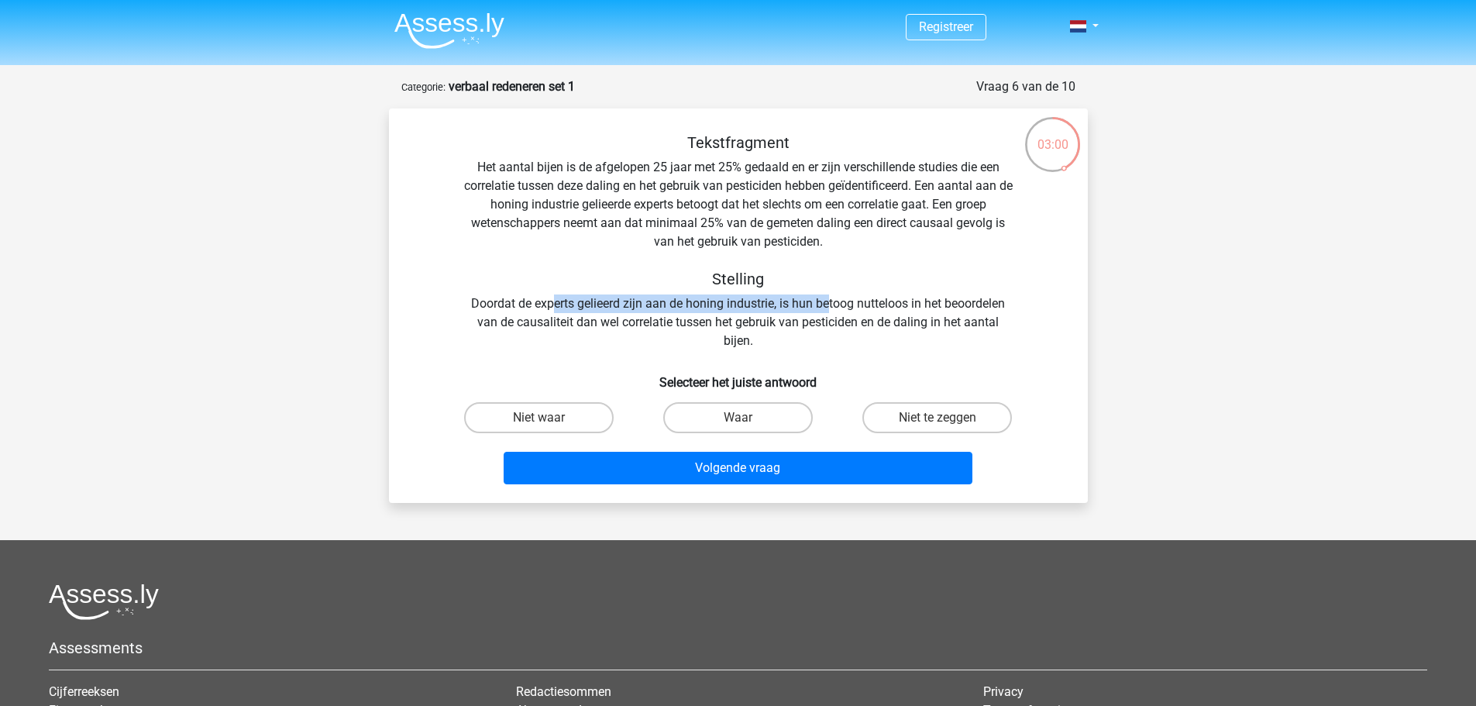
click at [830, 300] on div "Tekstfragment Het aantal bijen is de afgelopen 25 jaar met 25% gedaald en er zi…" at bounding box center [738, 241] width 649 height 217
click at [864, 304] on div "Tekstfragment Het aantal bijen is de afgelopen 25 jaar met 25% gedaald en er zi…" at bounding box center [738, 241] width 649 height 217
drag, startPoint x: 833, startPoint y: 305, endPoint x: 1008, endPoint y: 309, distance: 174.3
click at [1008, 309] on div "Tekstfragment Het aantal bijen is de afgelopen 25 jaar met 25% gedaald en er zi…" at bounding box center [738, 241] width 649 height 217
click at [449, 321] on div "Tekstfragment Het aantal bijen is de afgelopen 25 jaar met 25% gedaald en er zi…" at bounding box center [738, 241] width 649 height 217
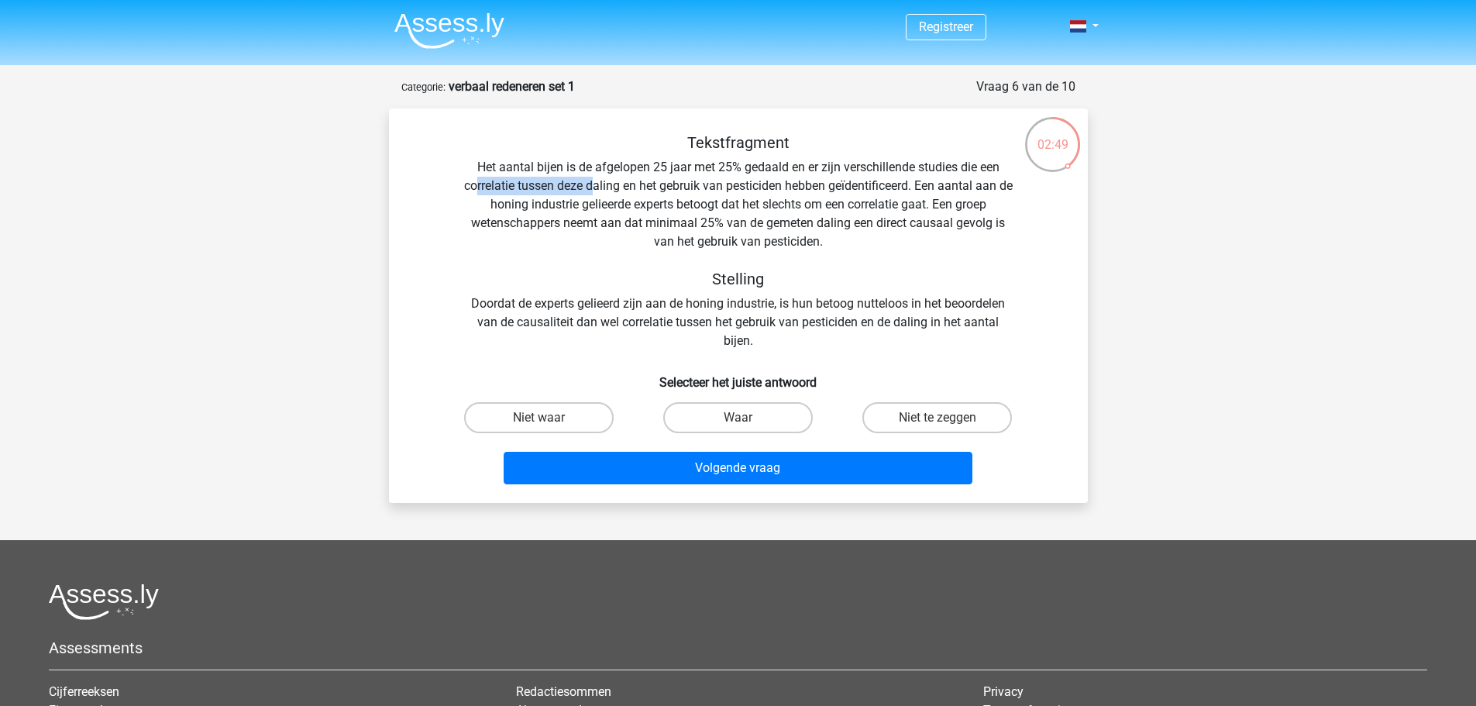
drag, startPoint x: 499, startPoint y: 182, endPoint x: 606, endPoint y: 182, distance: 106.9
click at [604, 183] on div "Tekstfragment Het aantal bijen is de afgelopen 25 jaar met 25% gedaald en er zi…" at bounding box center [738, 241] width 649 height 217
click at [639, 203] on div "Tekstfragment Het aantal bijen is de afgelopen 25 jaar met 25% gedaald en er zi…" at bounding box center [738, 241] width 649 height 217
click at [937, 419] on input "Niet te zeggen" at bounding box center [942, 422] width 10 height 10
radio input "true"
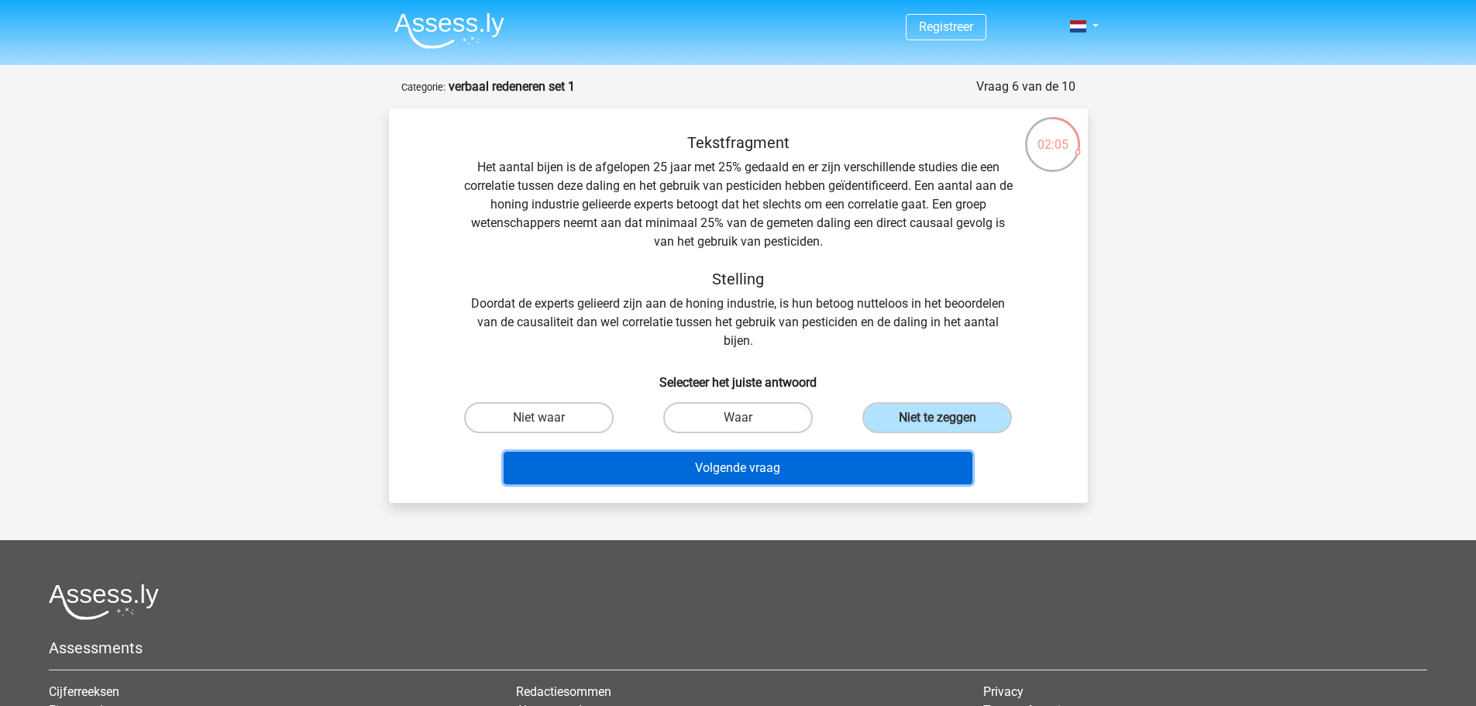
click at [817, 470] on button "Volgende vraag" at bounding box center [737, 468] width 469 height 33
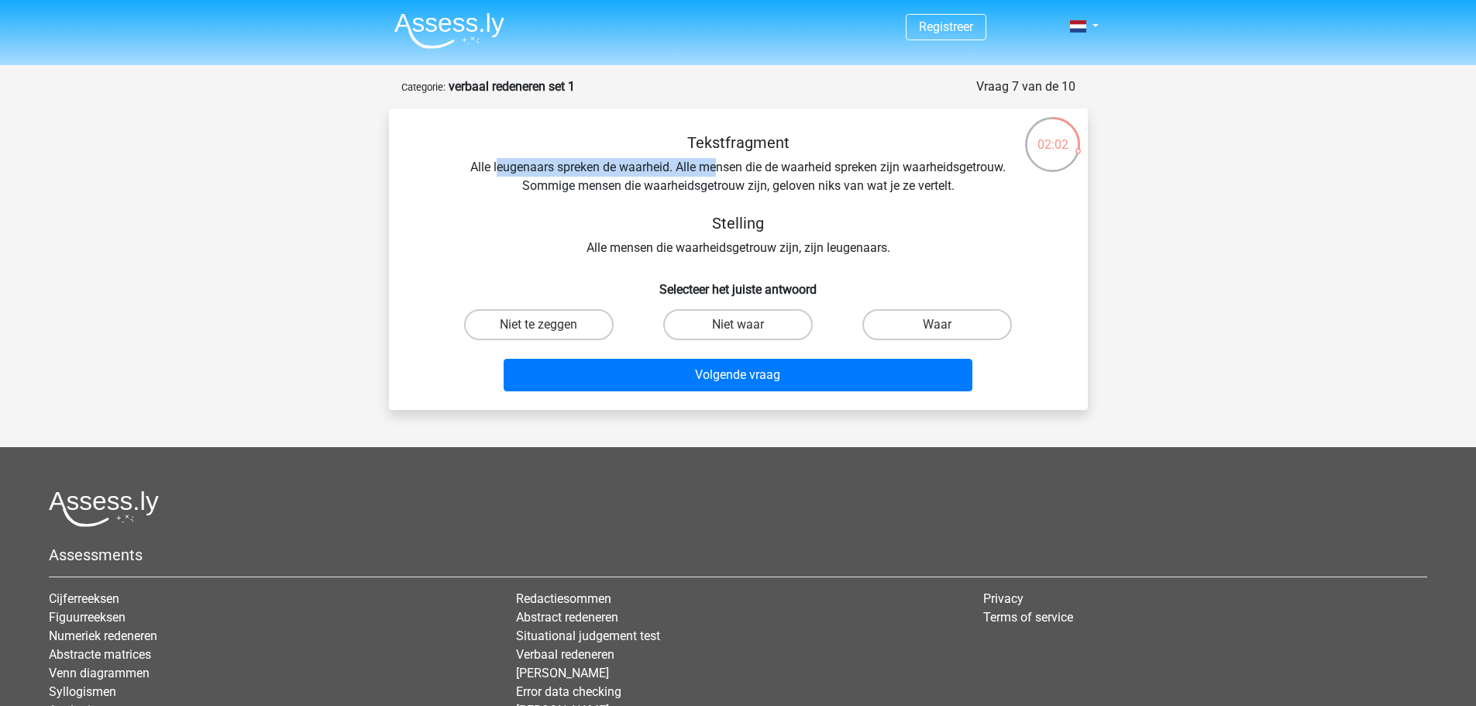
drag, startPoint x: 496, startPoint y: 163, endPoint x: 719, endPoint y: 166, distance: 223.1
click at [719, 166] on div "Tekstfragment Alle leugenaars spreken de waarheid. Alle mensen die de waarheid …" at bounding box center [738, 195] width 649 height 124
click at [838, 165] on div "Tekstfragment Alle leugenaars spreken de waarheid. Alle mensen die de waarheid …" at bounding box center [738, 195] width 649 height 124
drag, startPoint x: 536, startPoint y: 165, endPoint x: 676, endPoint y: 167, distance: 140.2
click at [676, 167] on div "Tekstfragment Alle leugenaars spreken de waarheid. Alle mensen die de waarheid …" at bounding box center [738, 195] width 649 height 124
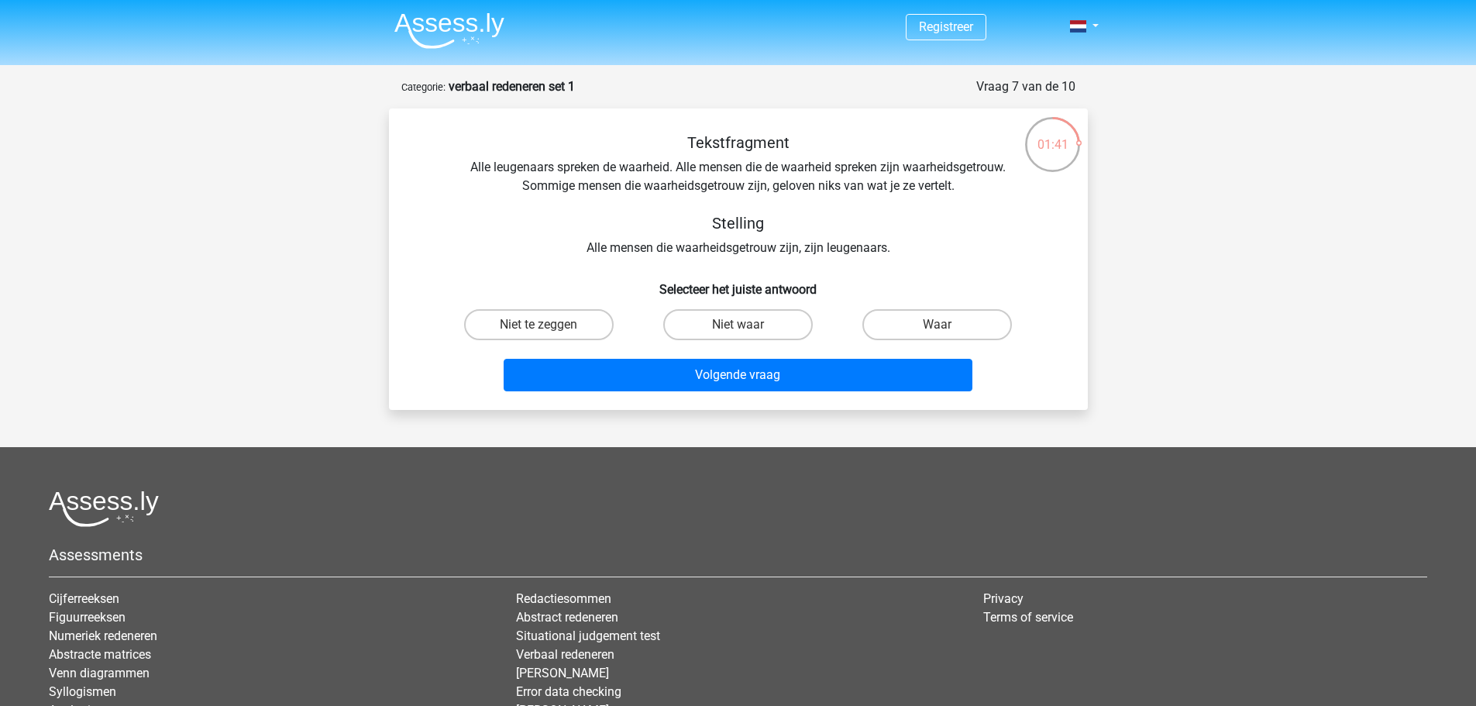
click at [718, 163] on div "Tekstfragment Alle leugenaars spreken de waarheid. Alle mensen die de waarheid …" at bounding box center [738, 195] width 649 height 124
click at [758, 328] on label "Niet waar" at bounding box center [737, 324] width 149 height 31
click at [747, 328] on input "Niet waar" at bounding box center [742, 330] width 10 height 10
radio input "true"
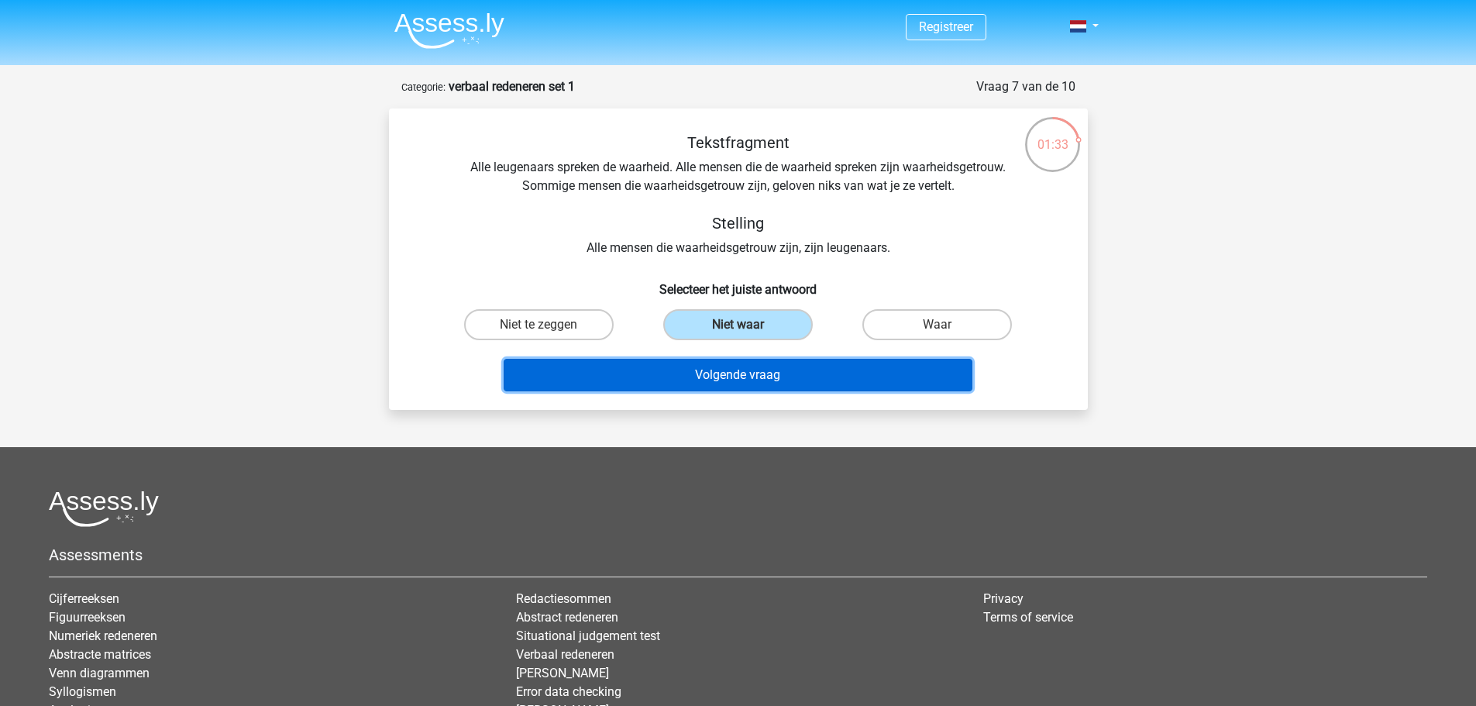
click at [758, 367] on button "Volgende vraag" at bounding box center [737, 375] width 469 height 33
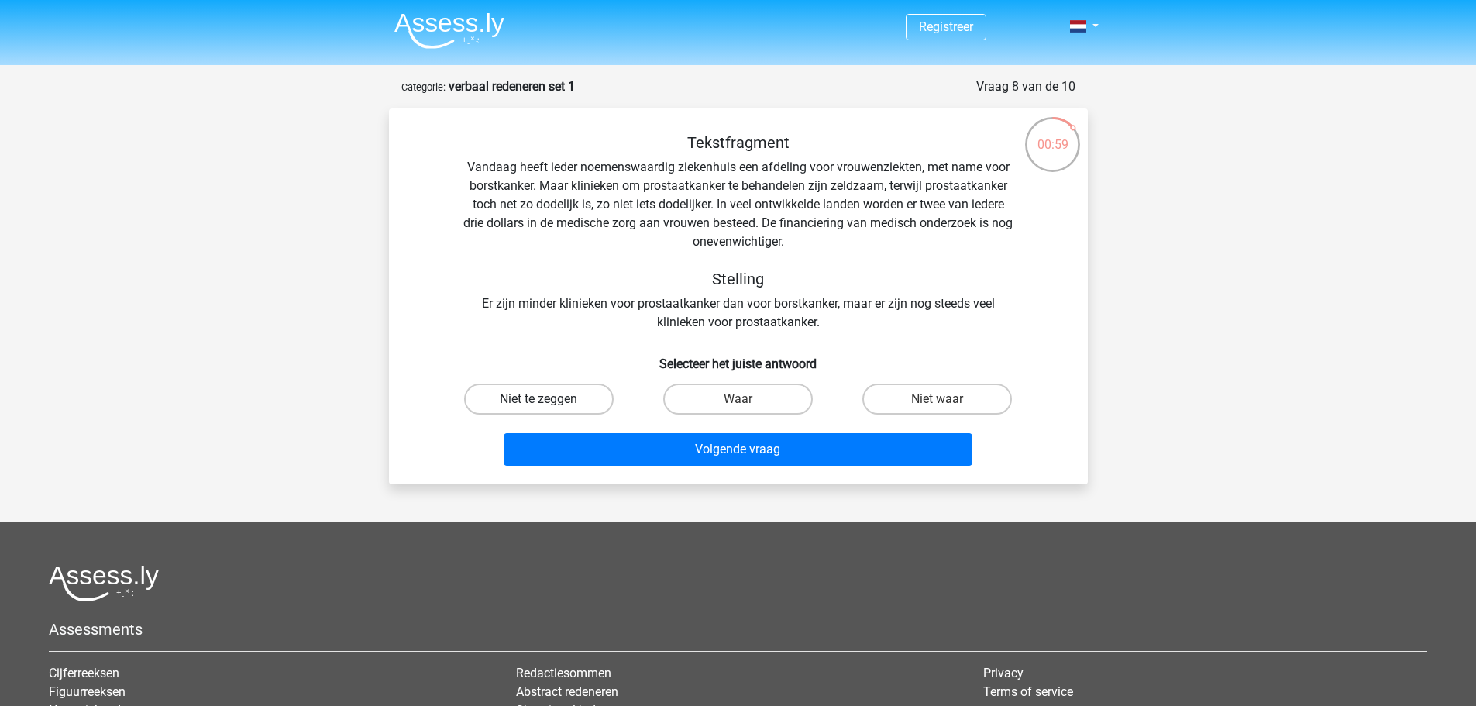
click at [574, 393] on label "Niet te zeggen" at bounding box center [538, 398] width 149 height 31
click at [548, 399] on input "Niet te zeggen" at bounding box center [543, 404] width 10 height 10
radio input "true"
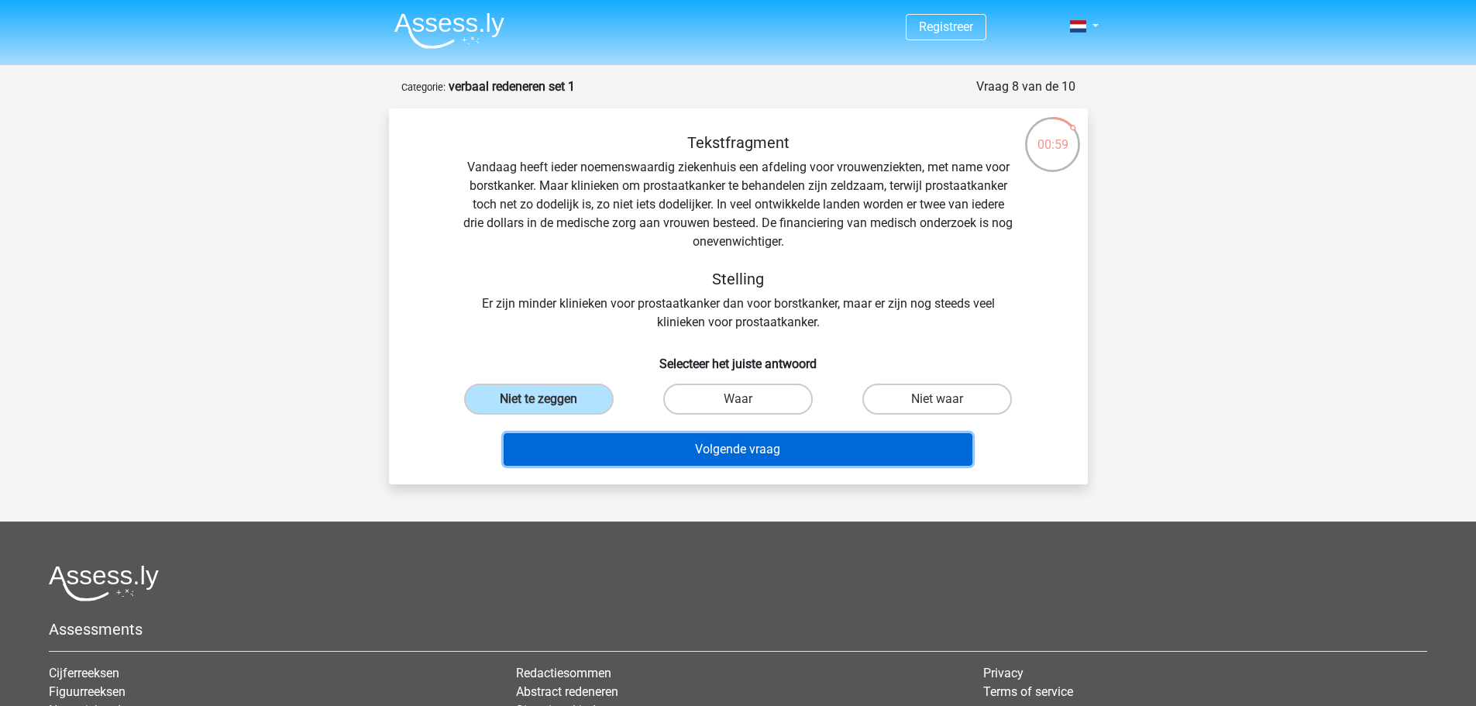
click at [672, 453] on button "Volgende vraag" at bounding box center [737, 449] width 469 height 33
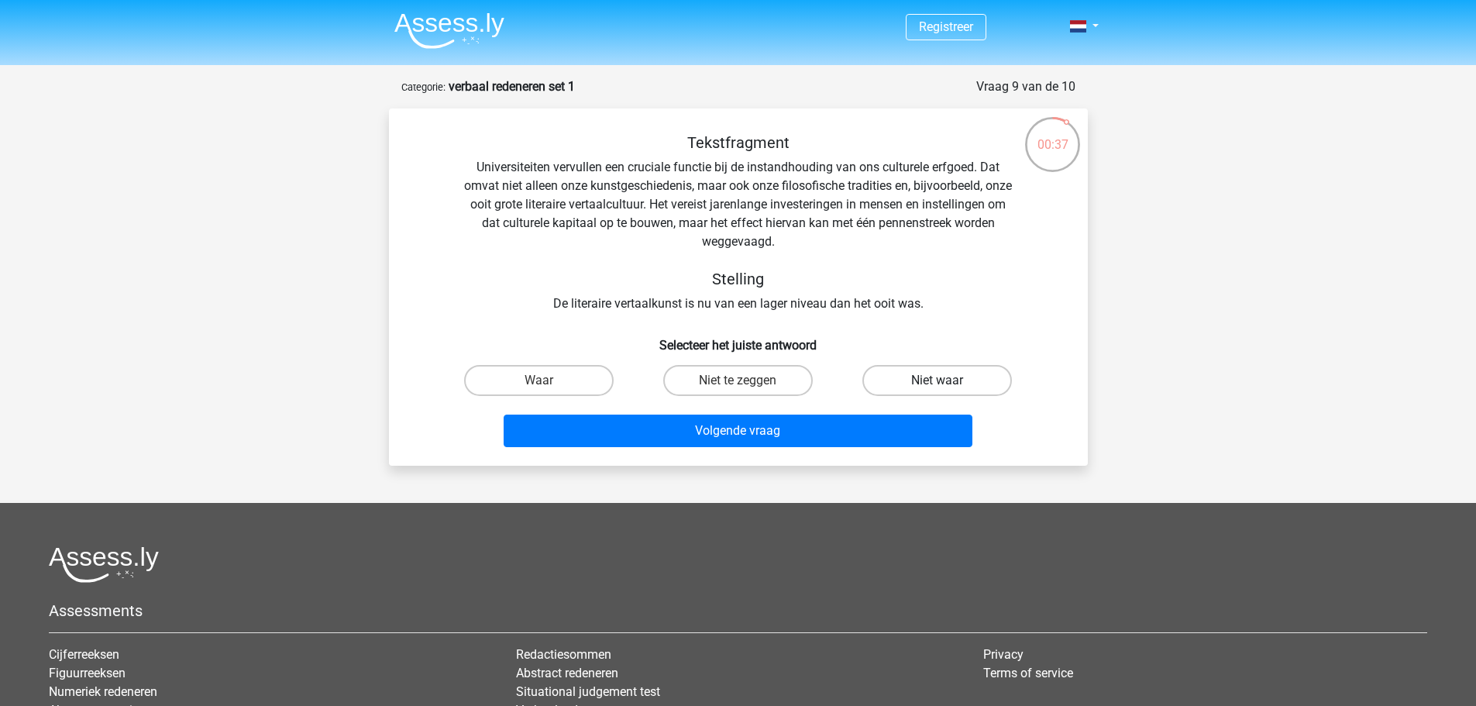
click at [875, 371] on label "Niet waar" at bounding box center [936, 380] width 149 height 31
click at [937, 380] on input "Niet waar" at bounding box center [942, 385] width 10 height 10
radio input "true"
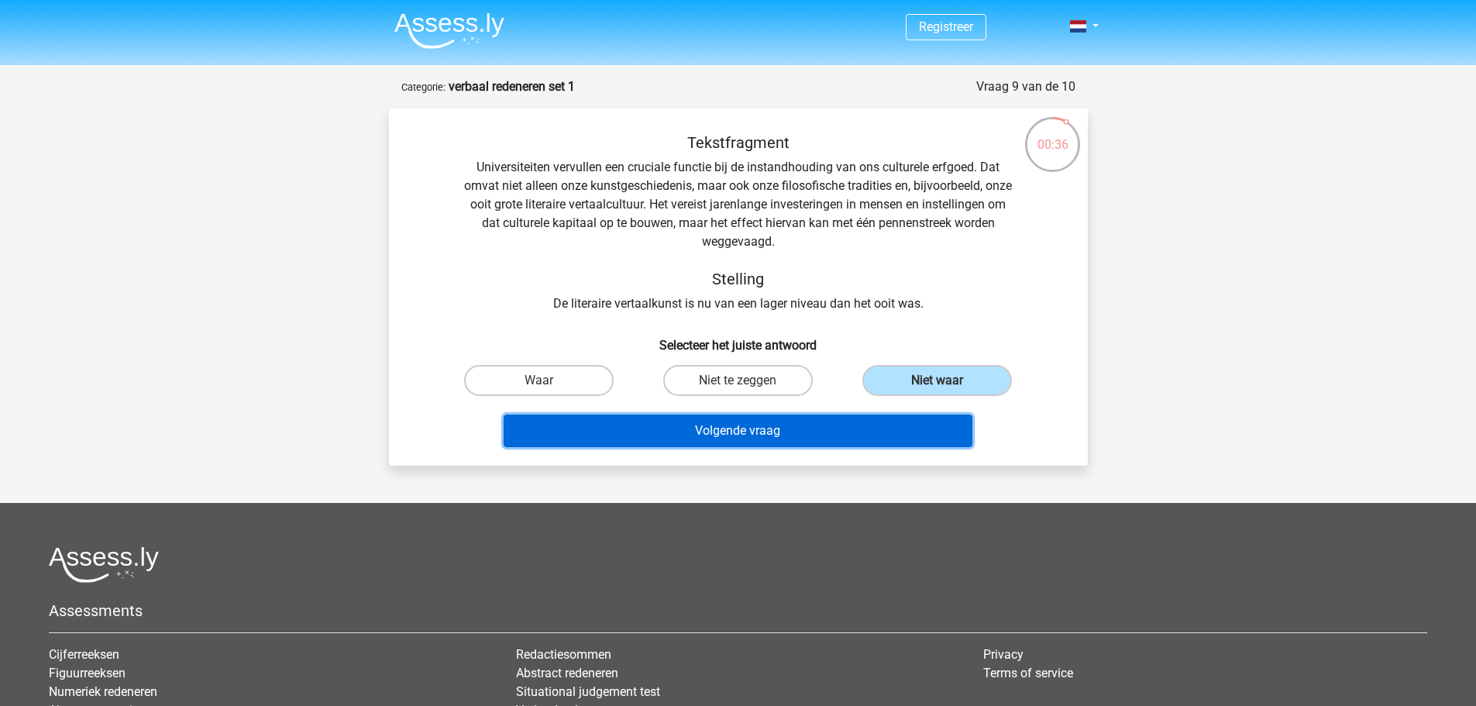
click at [799, 423] on button "Volgende vraag" at bounding box center [737, 430] width 469 height 33
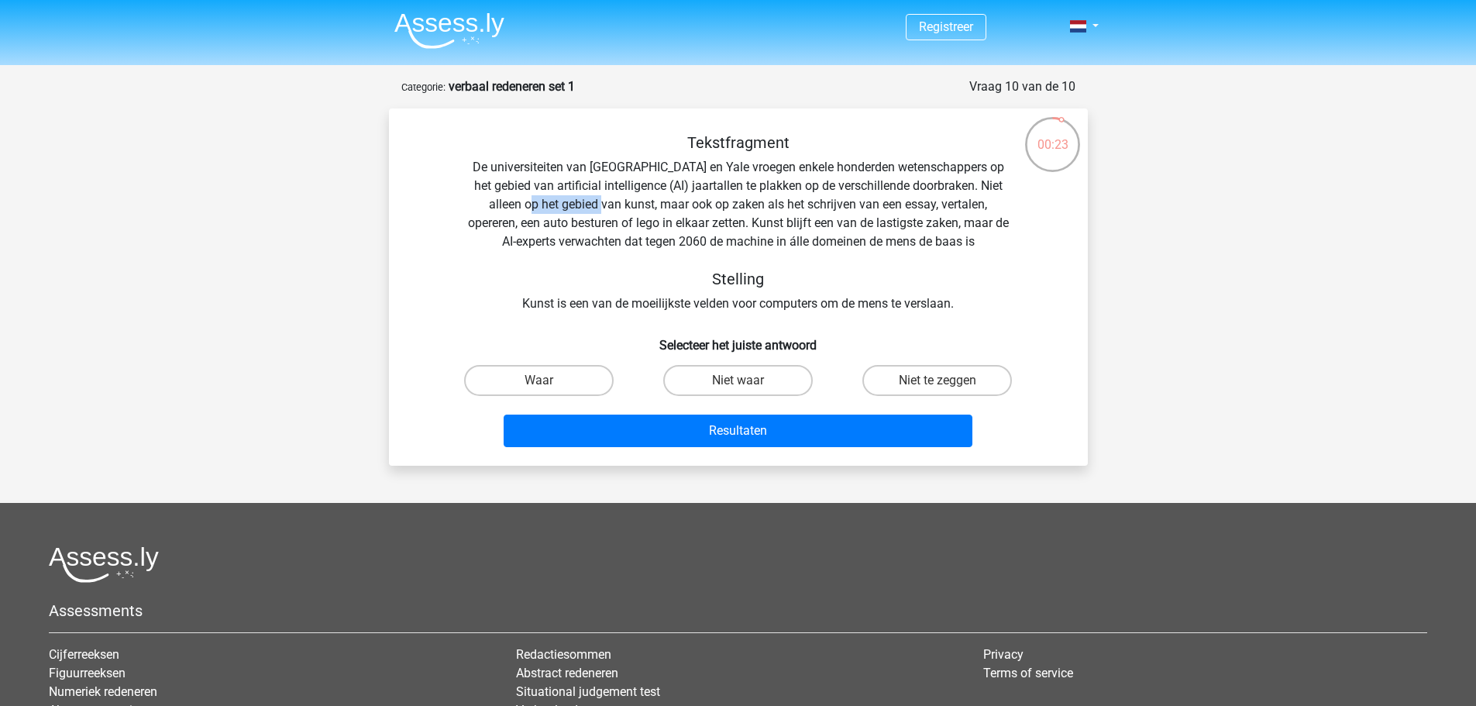
drag, startPoint x: 502, startPoint y: 197, endPoint x: 582, endPoint y: 205, distance: 81.0
click at [575, 207] on div "Tekstfragment De universiteiten van Oxford en Yale vroegen enkele honderden wet…" at bounding box center [738, 223] width 649 height 180
click at [615, 205] on div "Tekstfragment De universiteiten van Oxford en Yale vroegen enkele honderden wet…" at bounding box center [738, 223] width 649 height 180
click at [554, 382] on label "Waar" at bounding box center [538, 380] width 149 height 31
click at [548, 382] on input "Waar" at bounding box center [543, 385] width 10 height 10
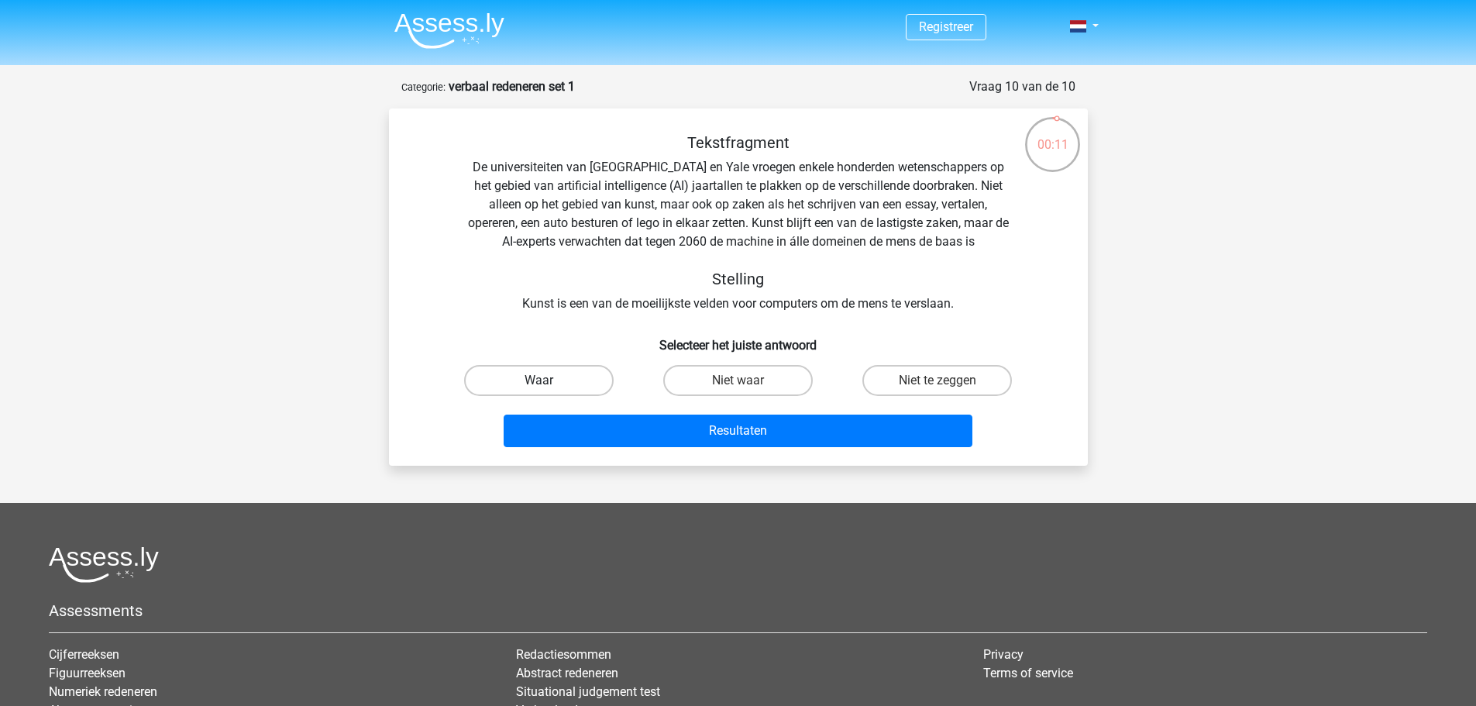
radio input "true"
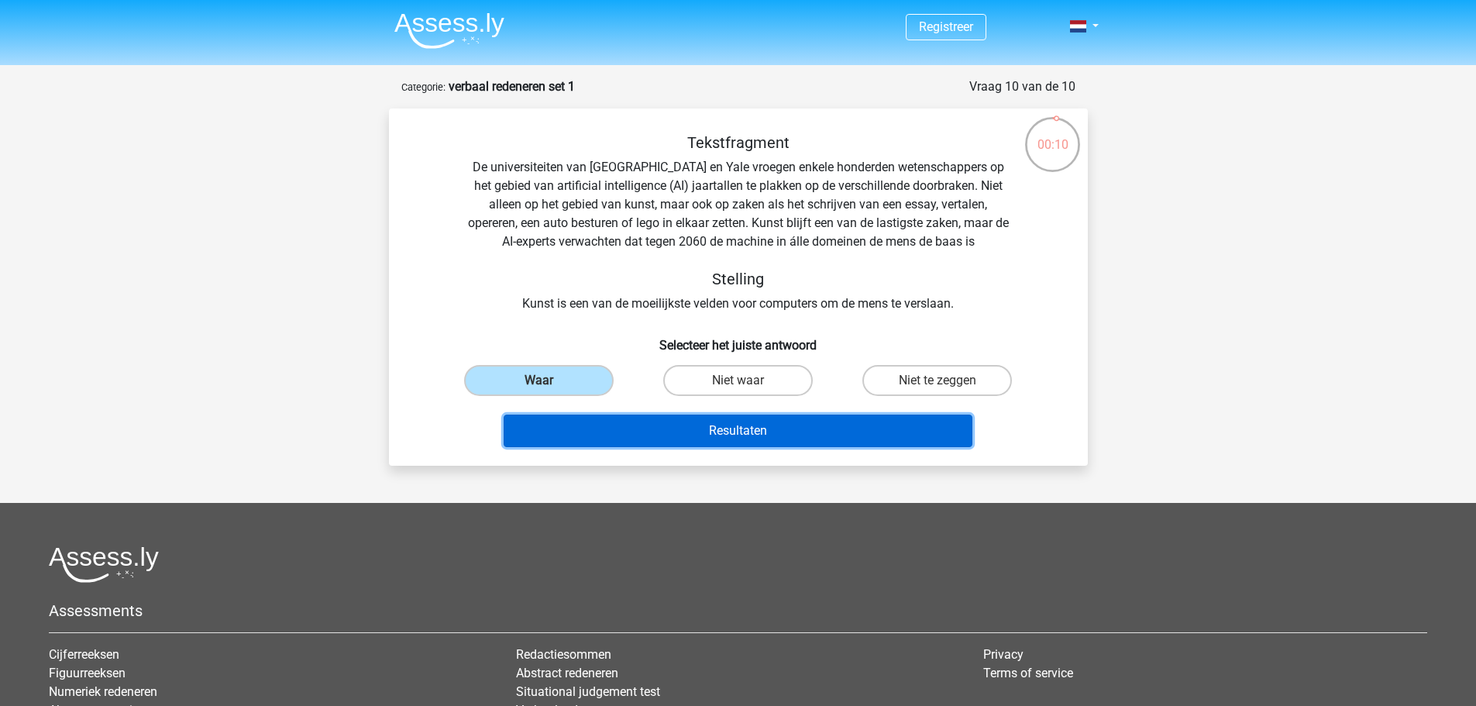
click at [716, 428] on button "Resultaten" at bounding box center [737, 430] width 469 height 33
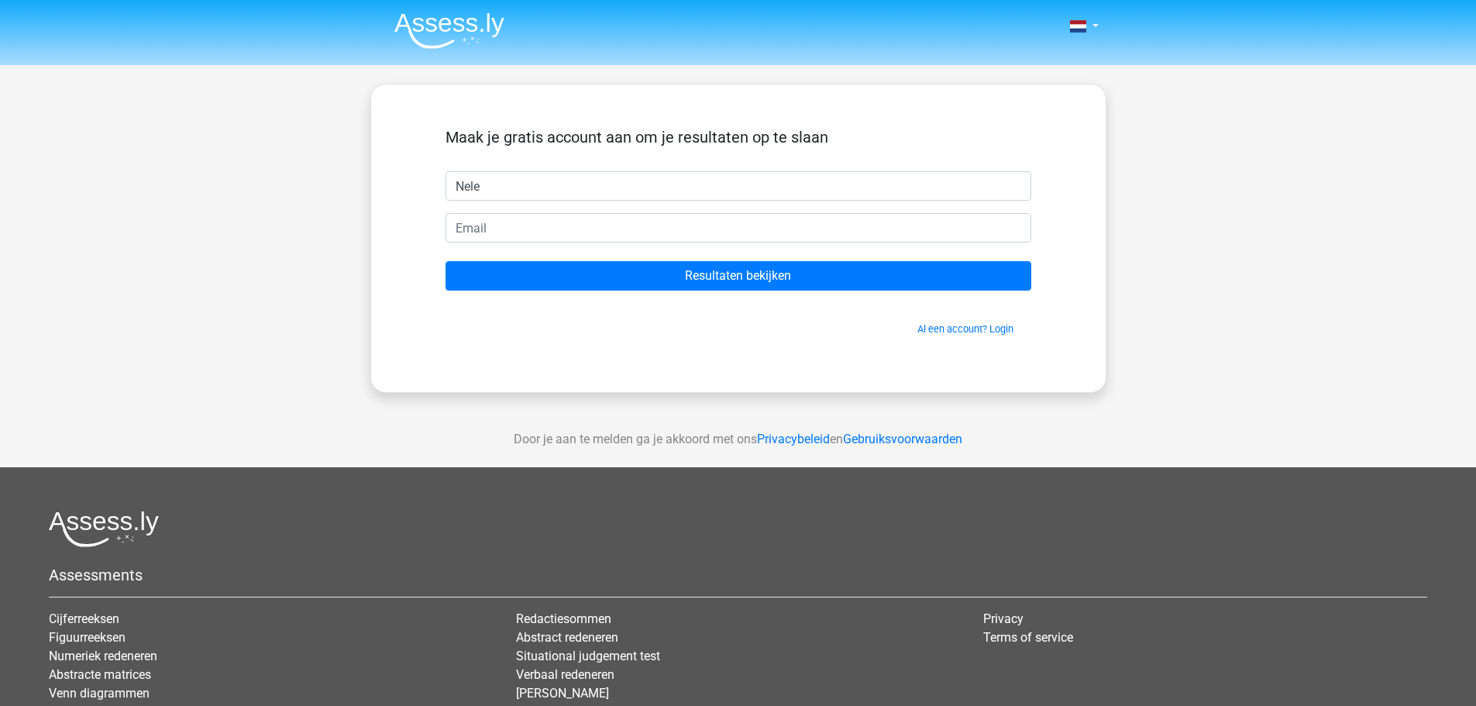
type input "Nele"
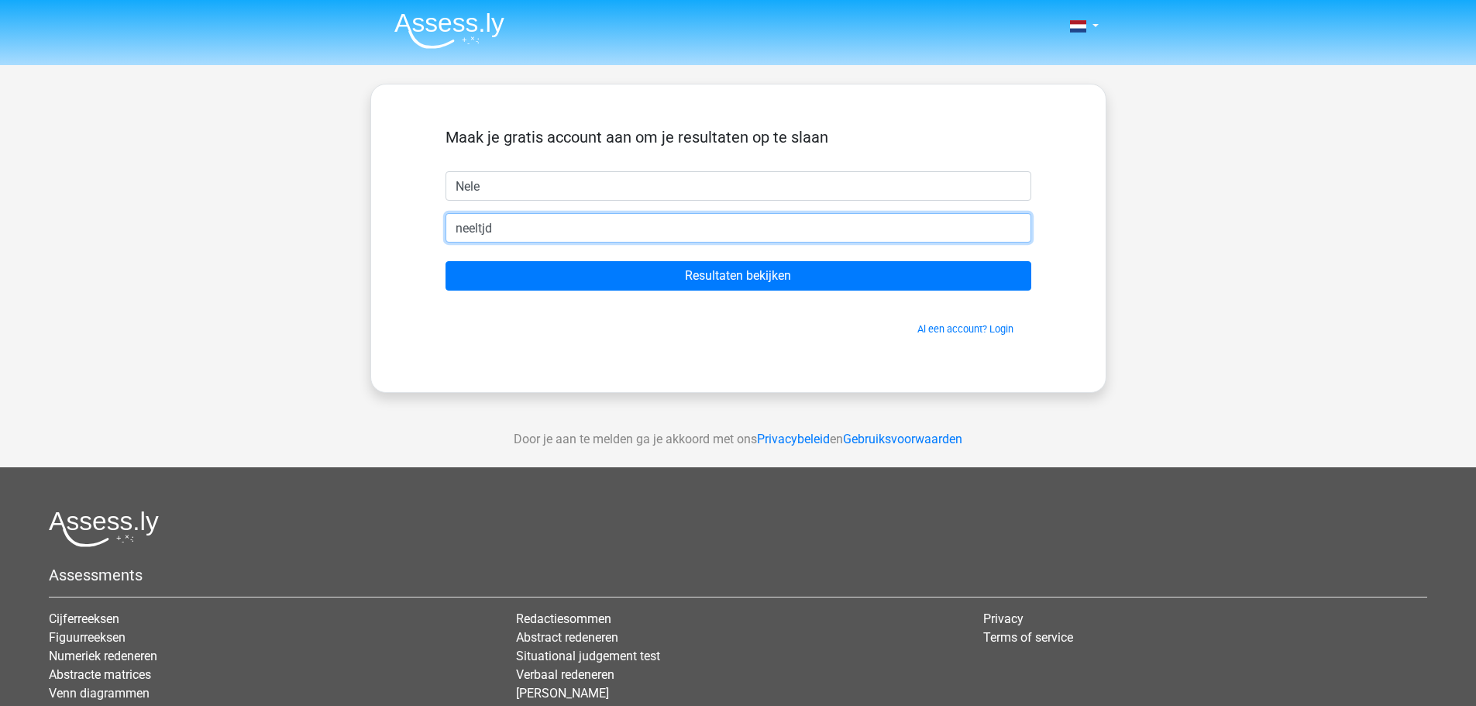
type input "neeltjd@gmail.com"
click at [445, 261] on input "Resultaten bekijken" at bounding box center [738, 275] width 586 height 29
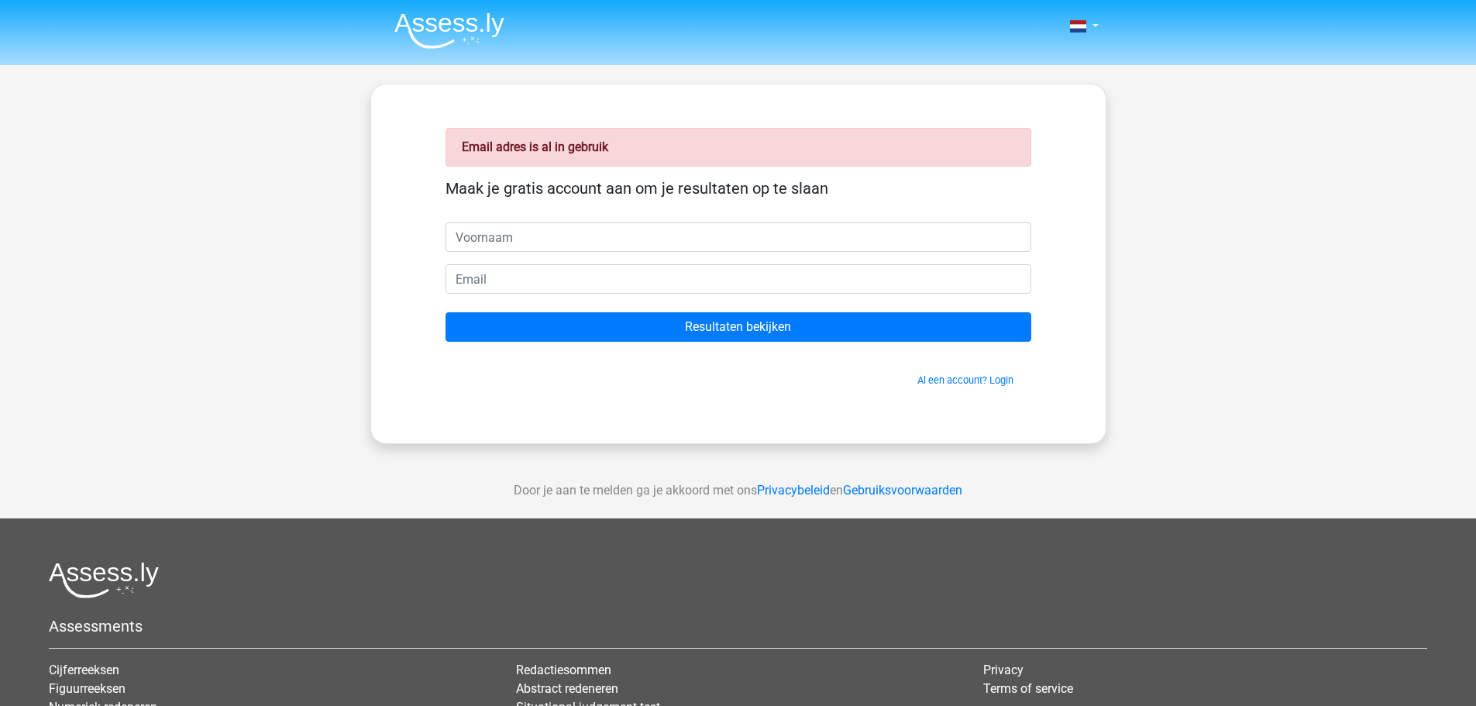
click at [538, 240] on input "text" at bounding box center [738, 236] width 586 height 29
type input "Nele"
type input "[EMAIL_ADDRESS][DOMAIN_NAME]"
click at [689, 310] on form "Maak je gratis account aan om je resultaten op te slaan Nele neledcq@gmail.com …" at bounding box center [738, 283] width 586 height 208
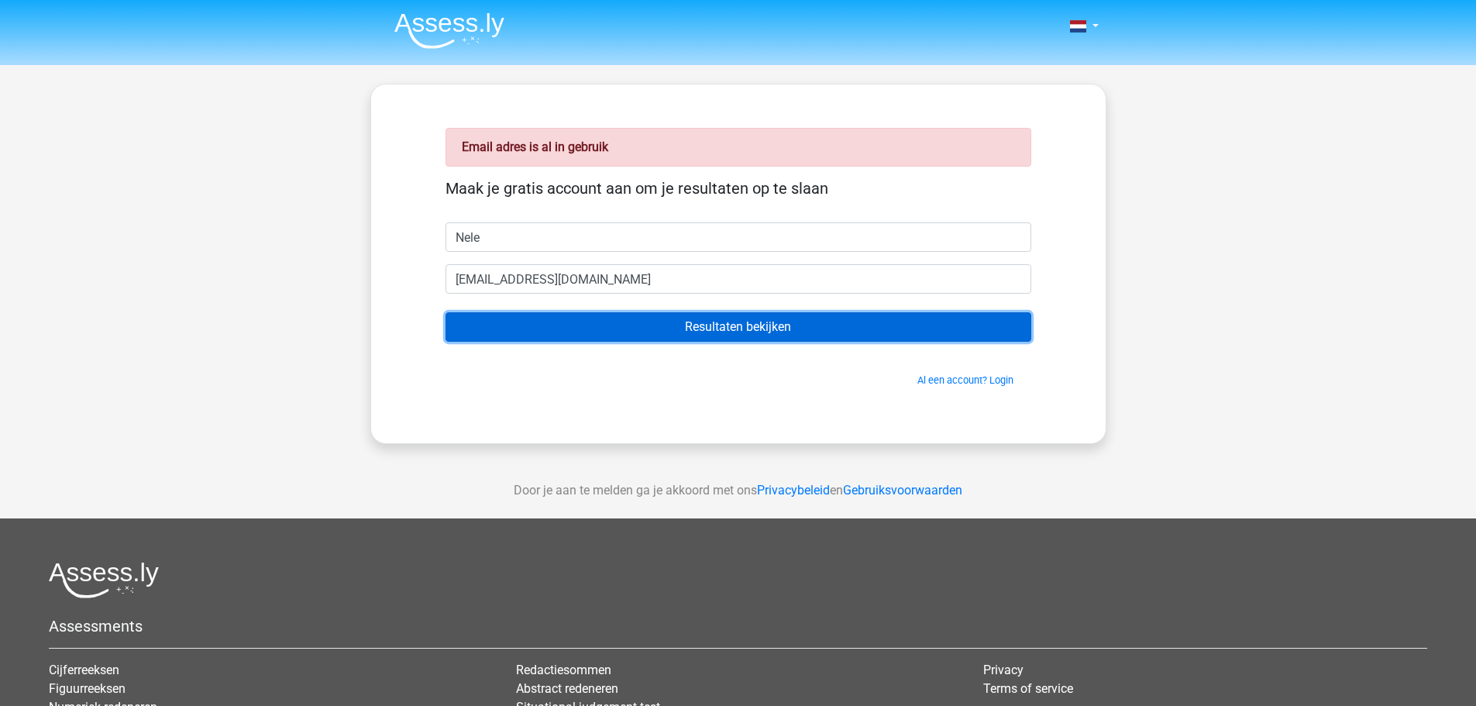
click at [703, 318] on input "Resultaten bekijken" at bounding box center [738, 326] width 586 height 29
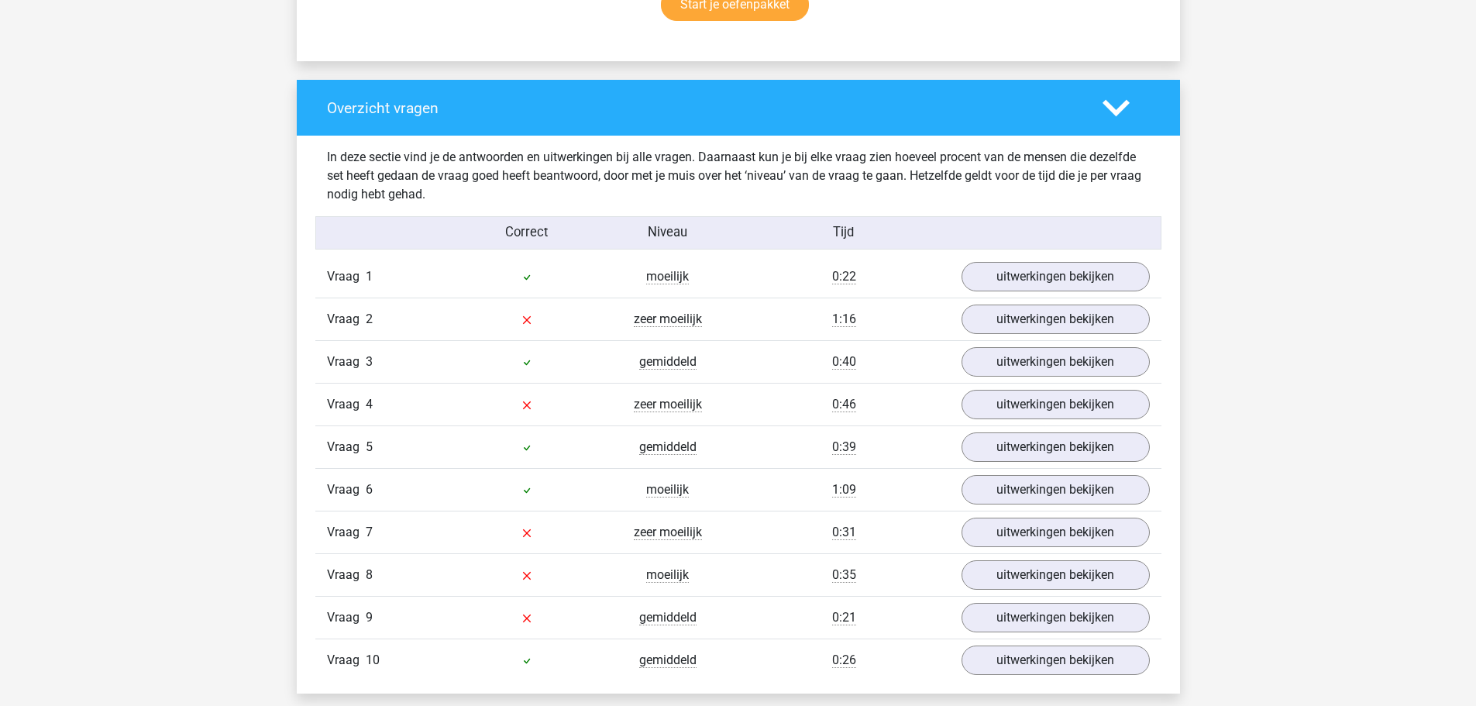
scroll to position [1084, 0]
click at [1027, 328] on link "uitwerkingen bekijken" at bounding box center [1054, 319] width 216 height 34
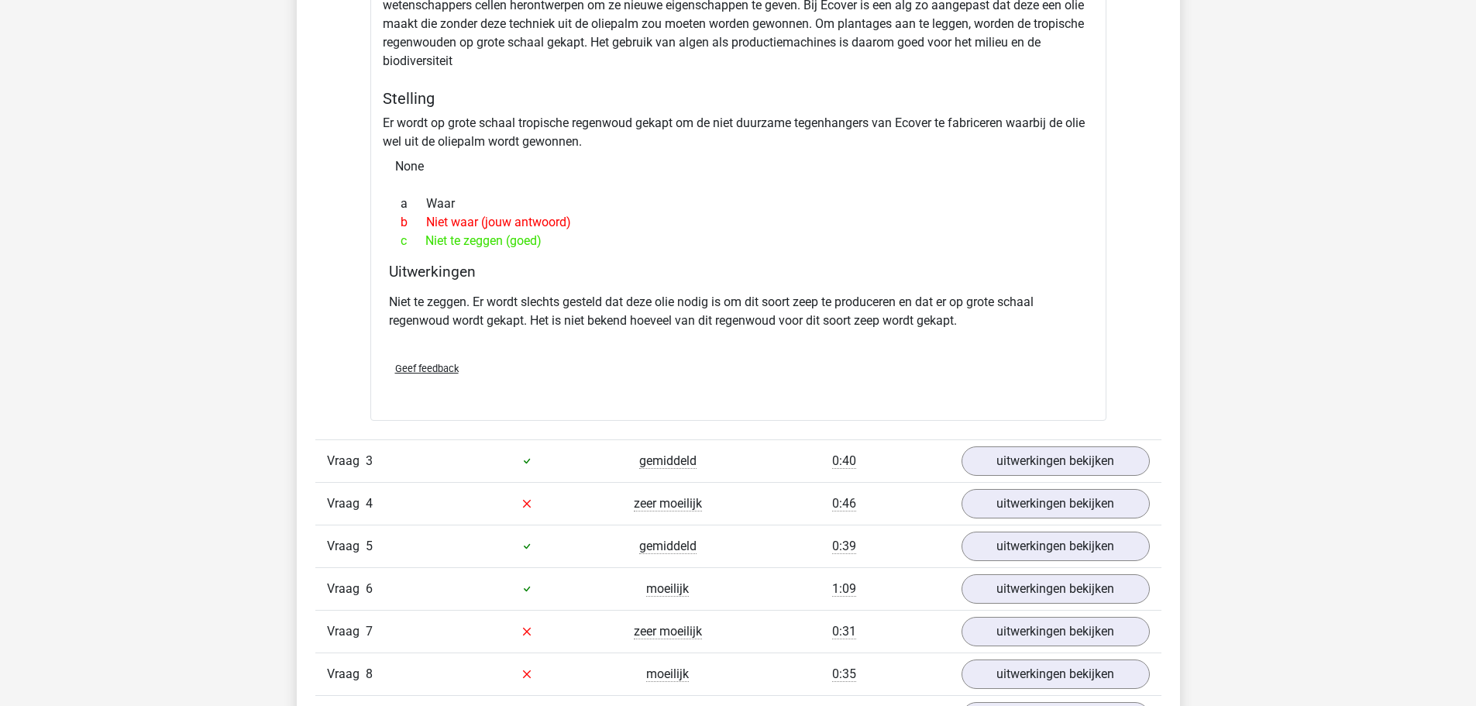
scroll to position [1549, 0]
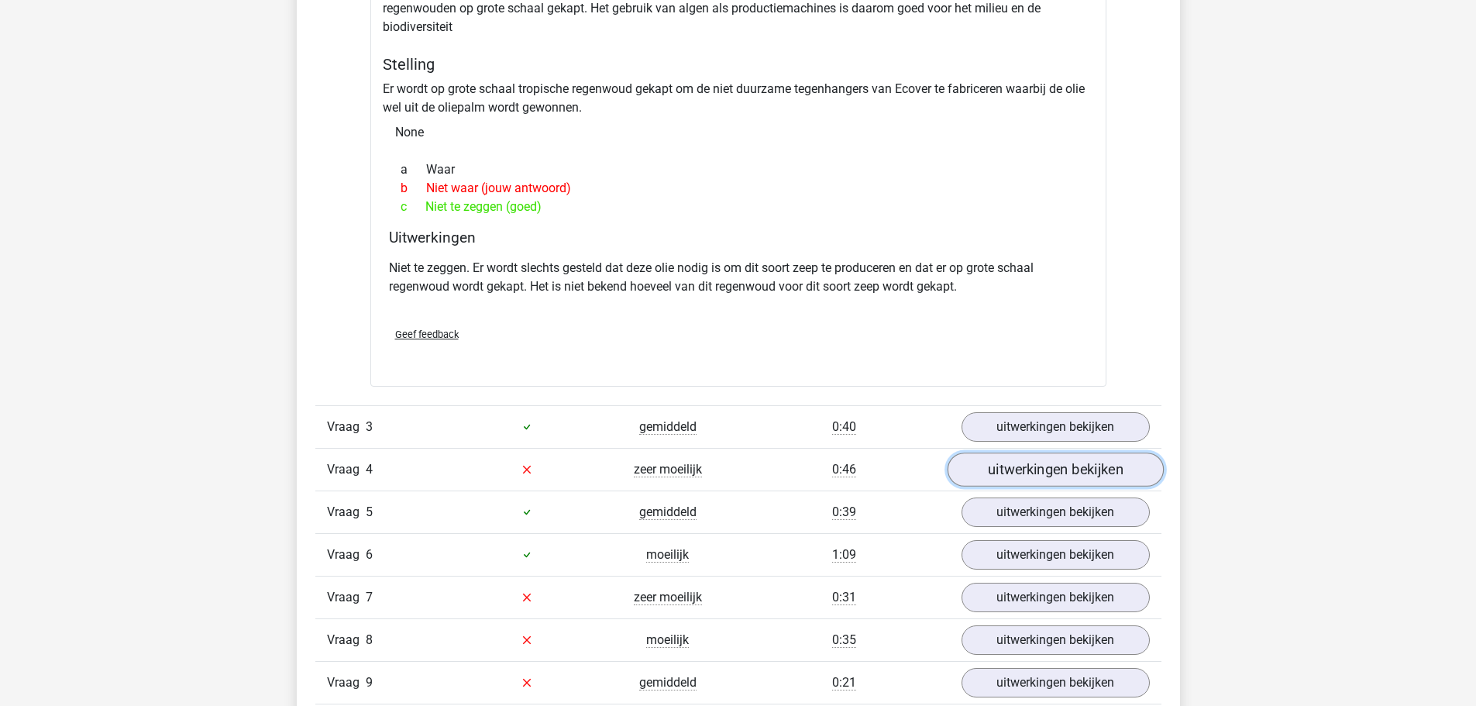
click at [1074, 474] on link "uitwerkingen bekijken" at bounding box center [1054, 469] width 216 height 34
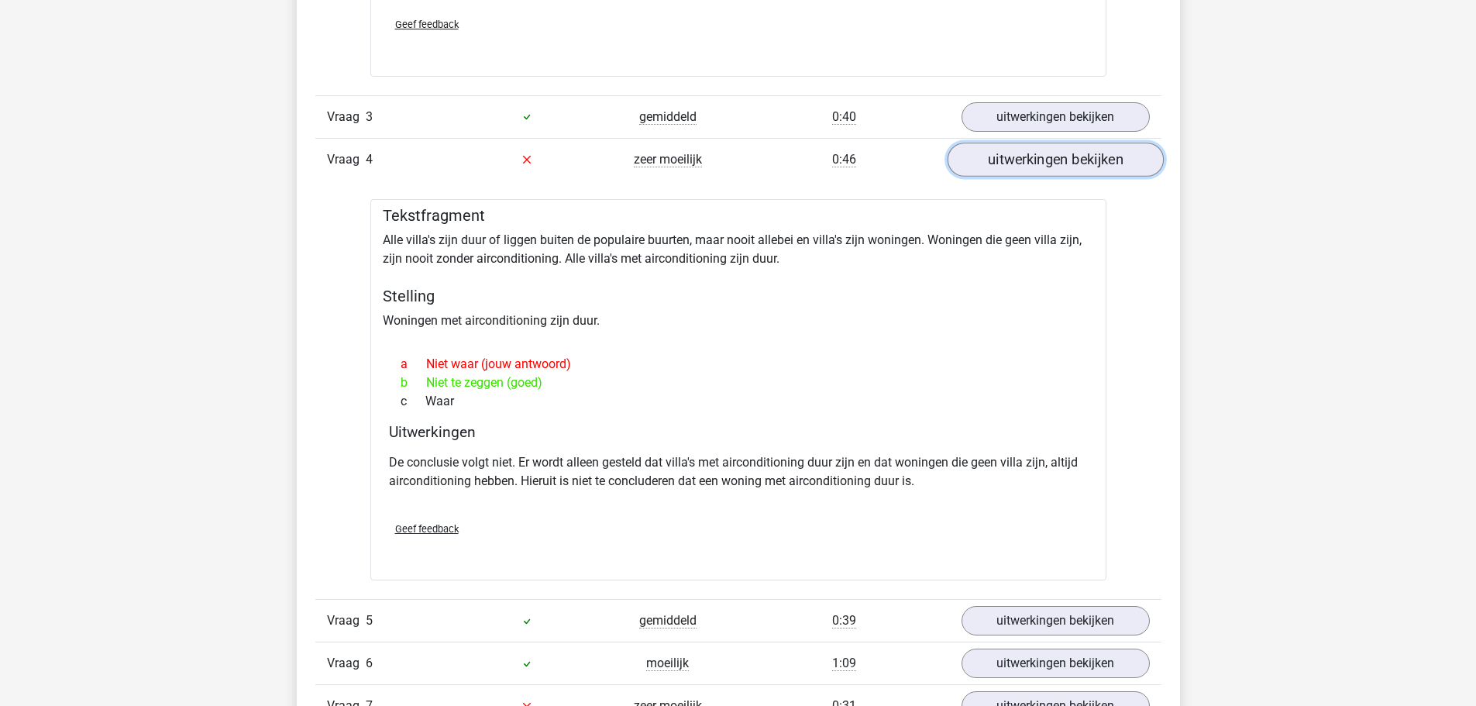
scroll to position [2091, 0]
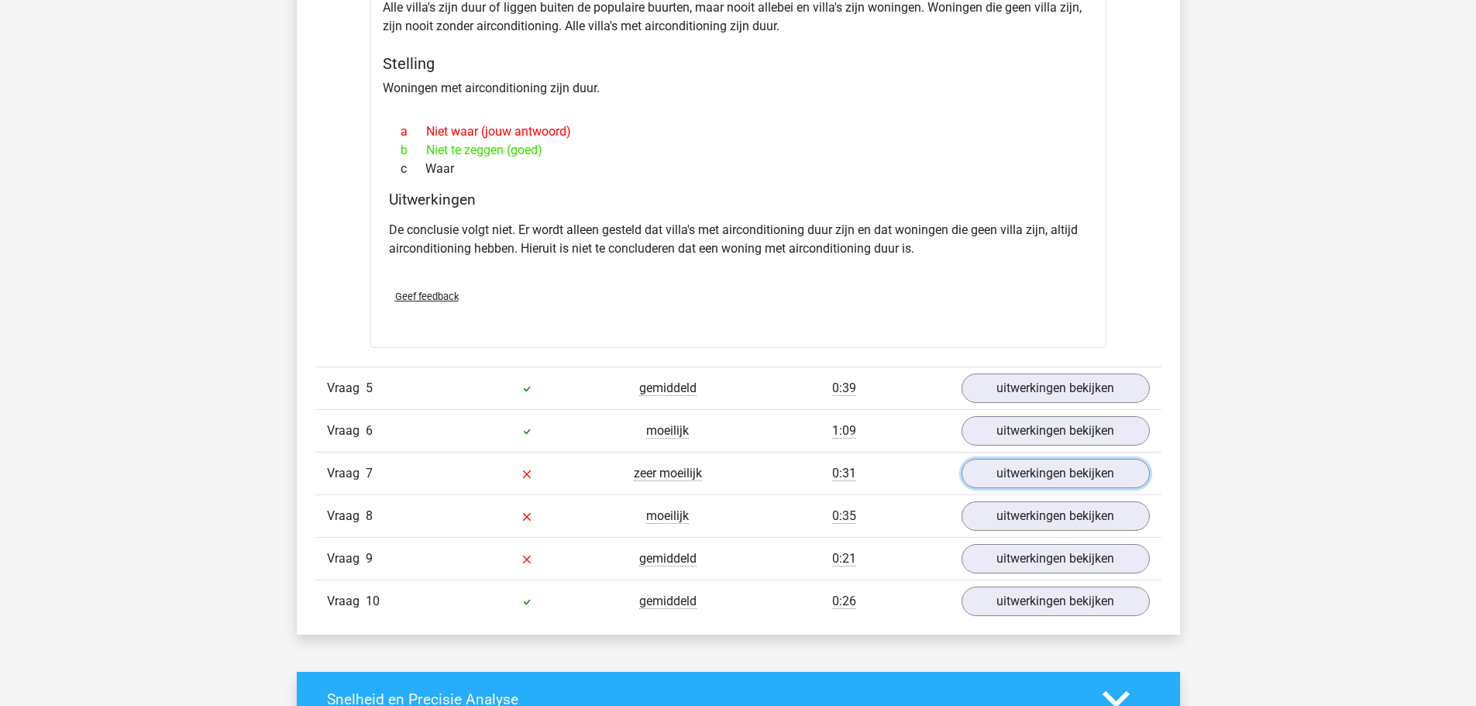
click at [1074, 474] on link "uitwerkingen bekijken" at bounding box center [1055, 473] width 188 height 29
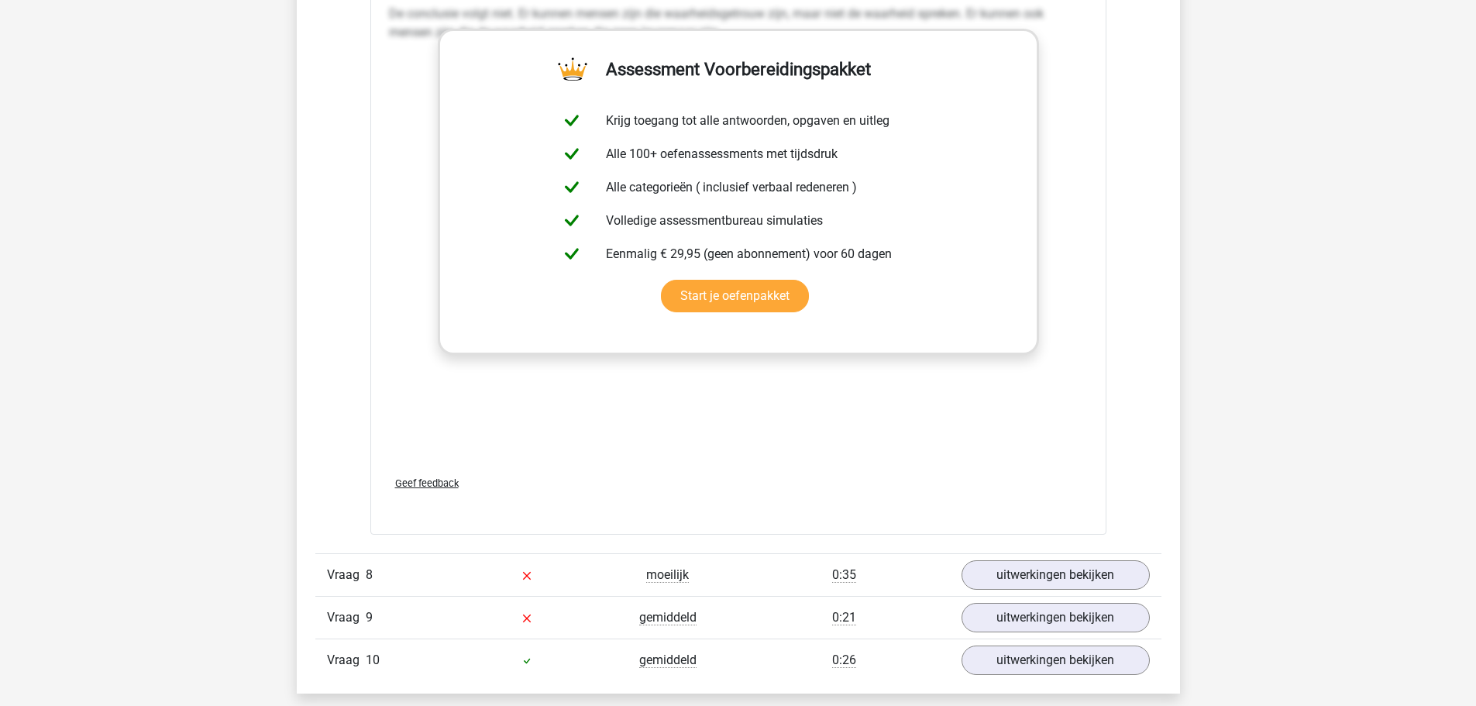
scroll to position [3021, 0]
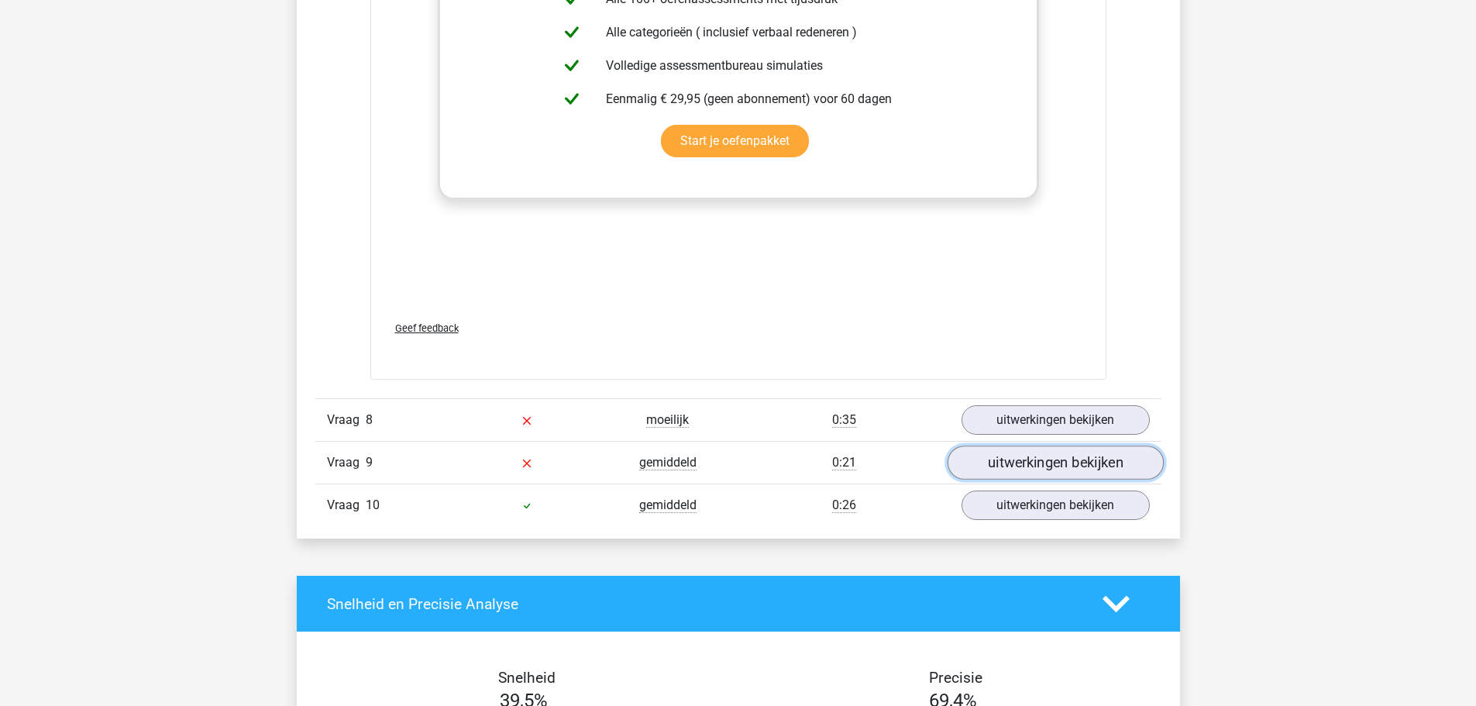
click at [1060, 474] on link "uitwerkingen bekijken" at bounding box center [1054, 462] width 216 height 34
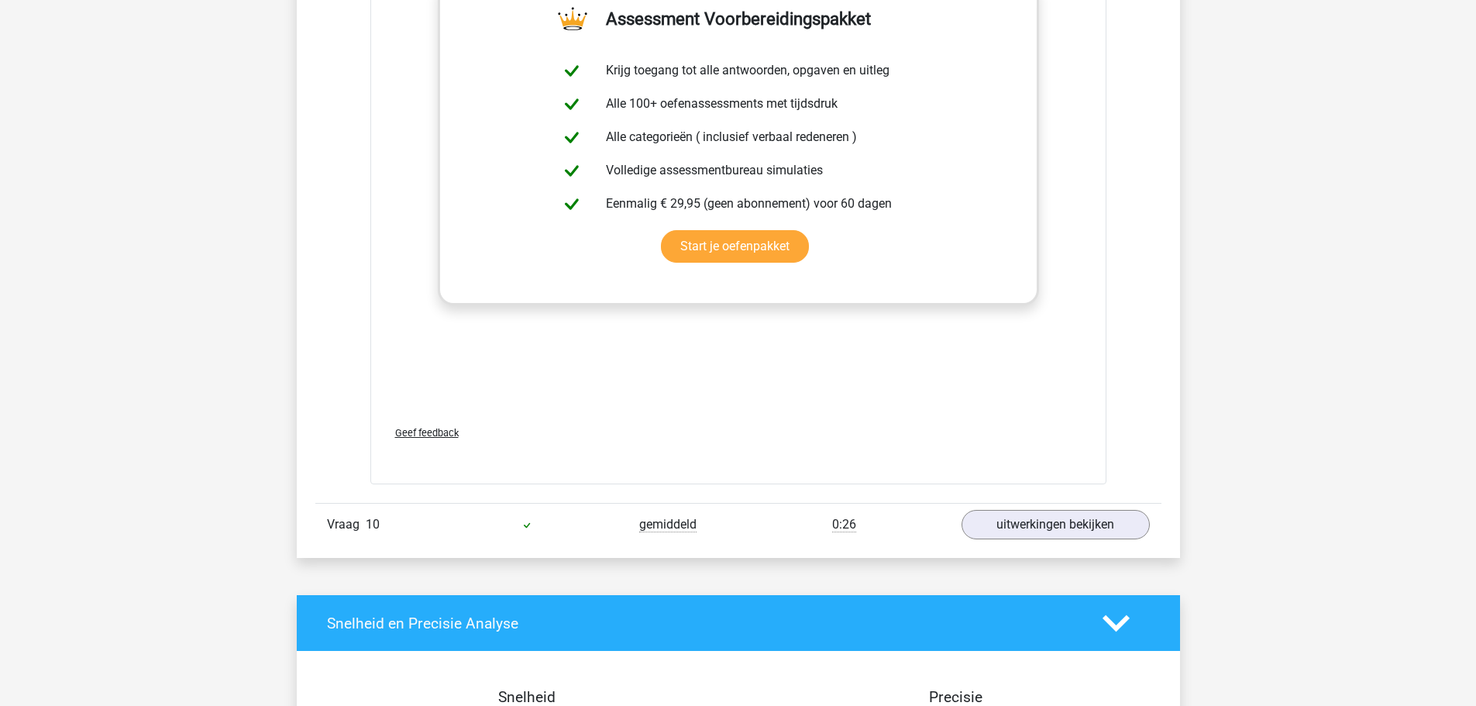
scroll to position [3873, 0]
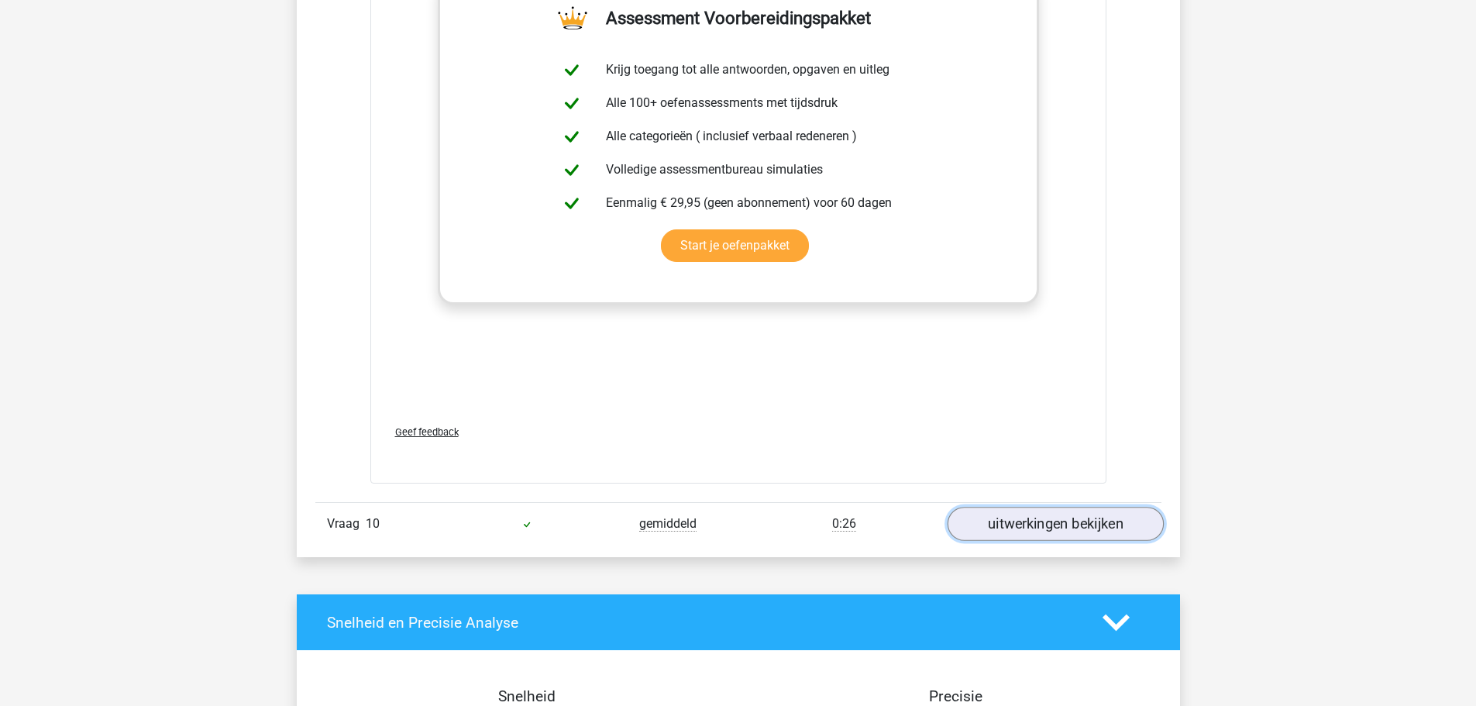
click at [1039, 524] on link "uitwerkingen bekijken" at bounding box center [1054, 524] width 216 height 34
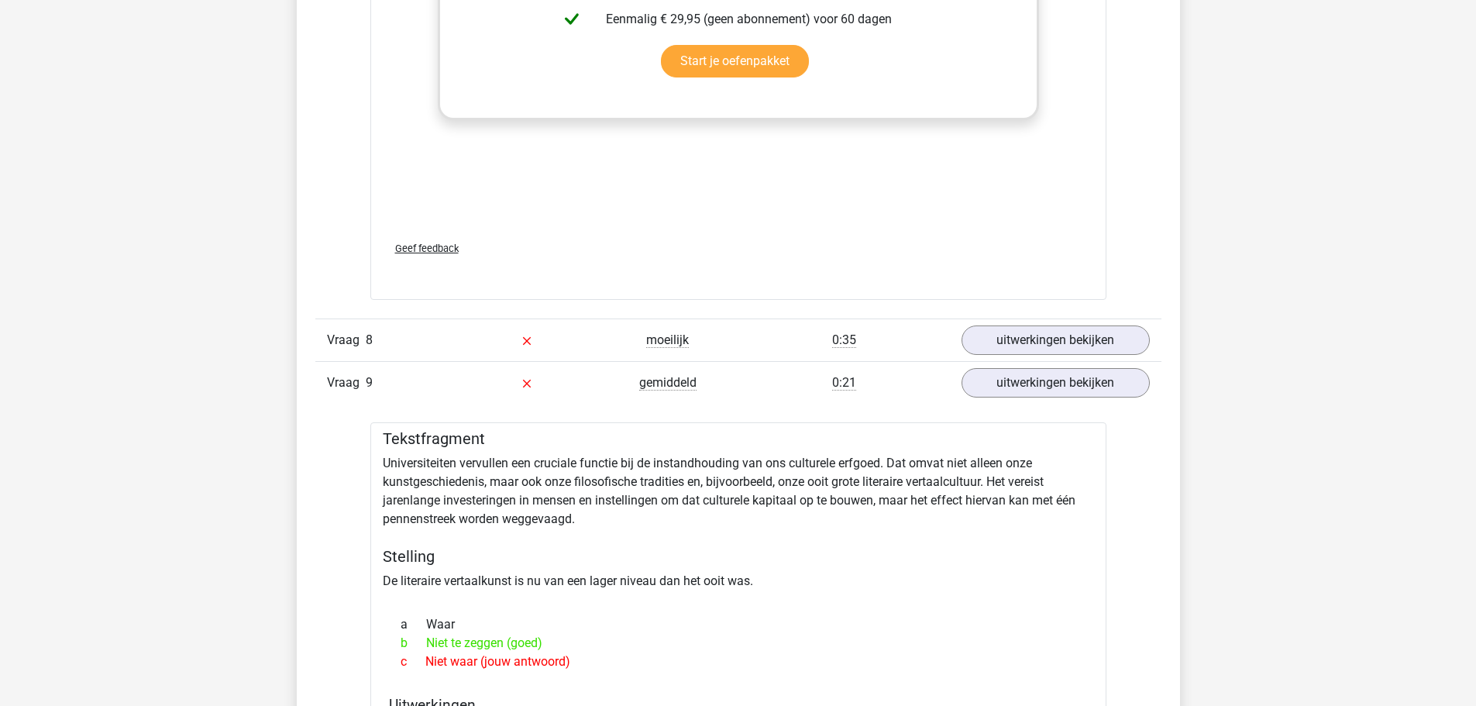
scroll to position [3098, 0]
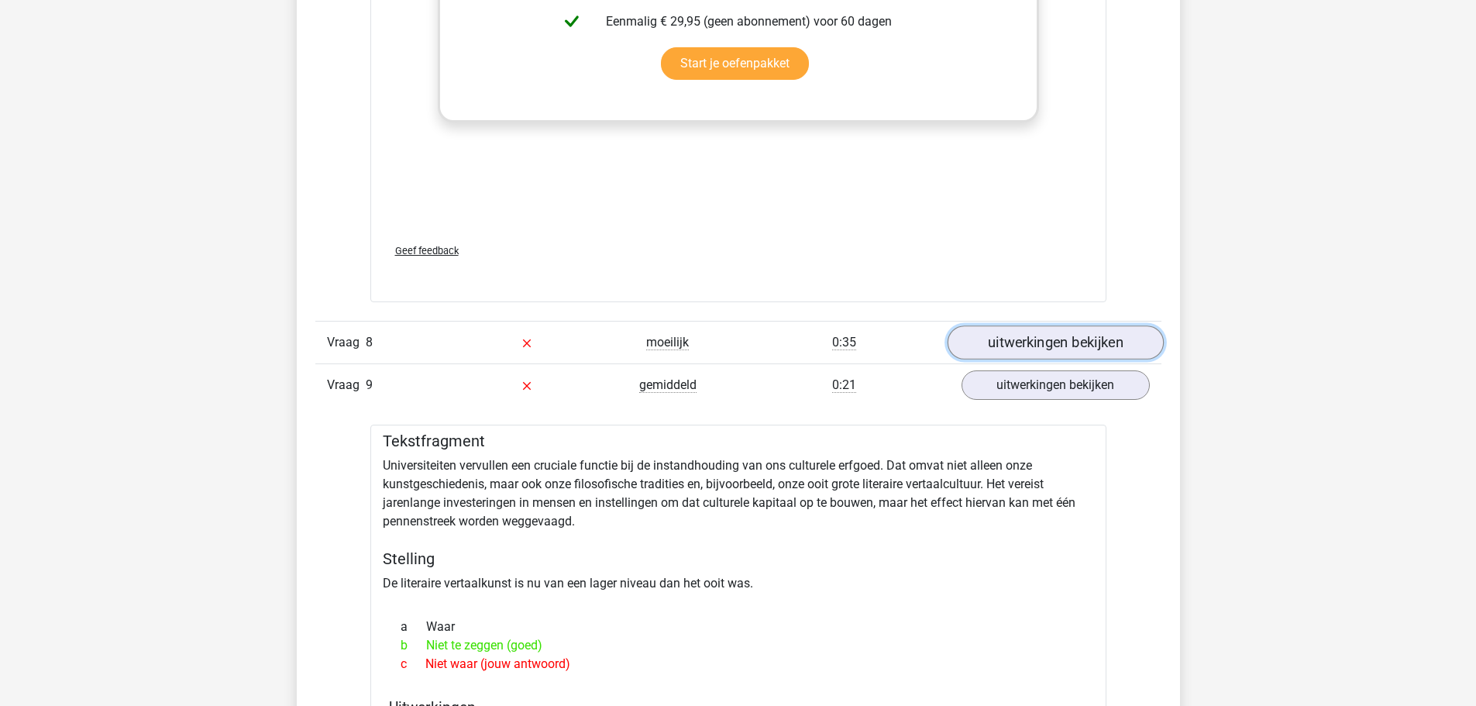
click at [1050, 349] on link "uitwerkingen bekijken" at bounding box center [1054, 342] width 216 height 34
